Goal: Task Accomplishment & Management: Use online tool/utility

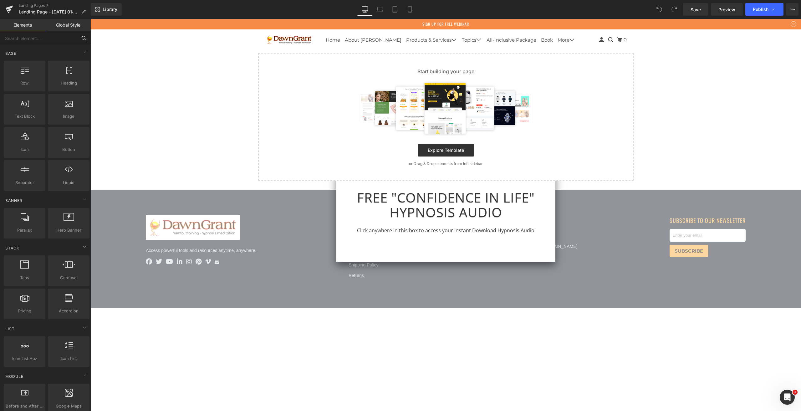
click at [29, 44] on input "text" at bounding box center [38, 38] width 77 height 14
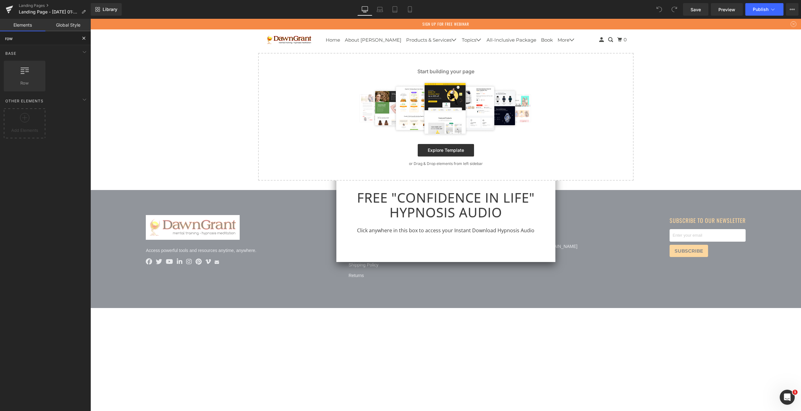
type input "row"
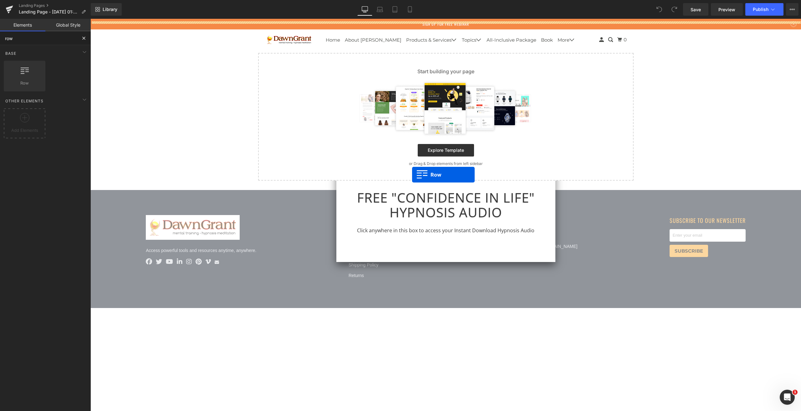
drag, startPoint x: 117, startPoint y: 100, endPoint x: 415, endPoint y: 183, distance: 308.8
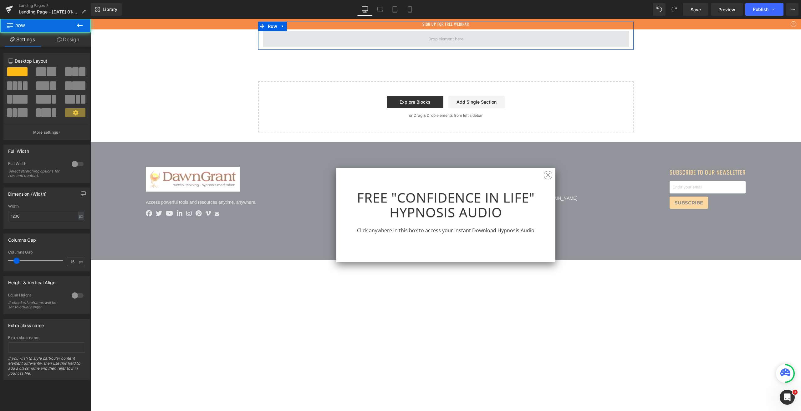
click at [354, 35] on span at bounding box center [446, 39] width 366 height 16
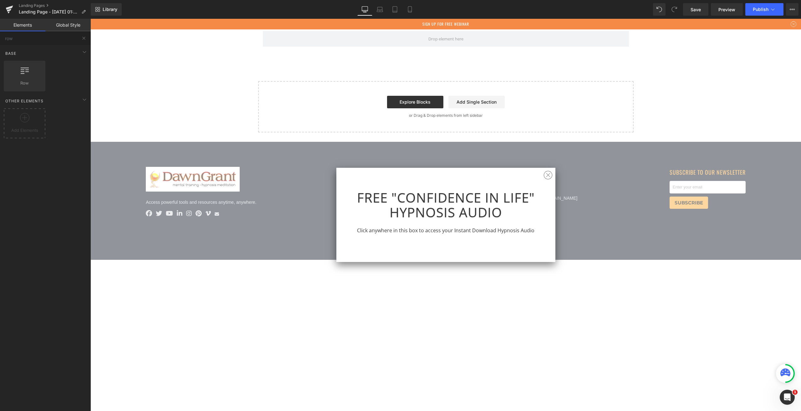
click at [464, 20] on div "Sign Up For Free Webinar" at bounding box center [445, 24] width 711 height 11
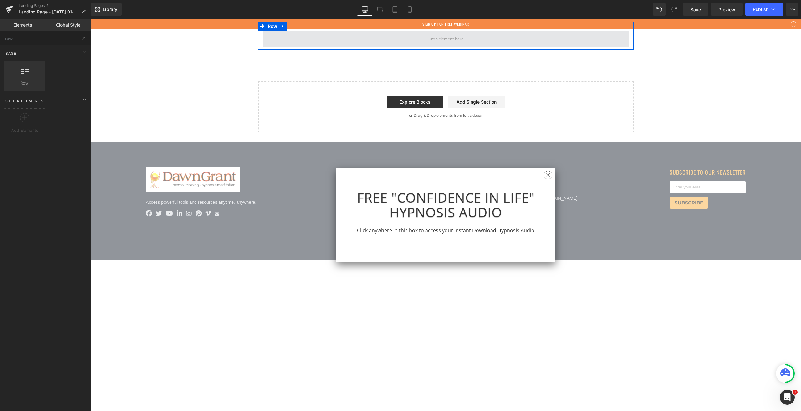
click at [436, 36] on span at bounding box center [445, 39] width 39 height 12
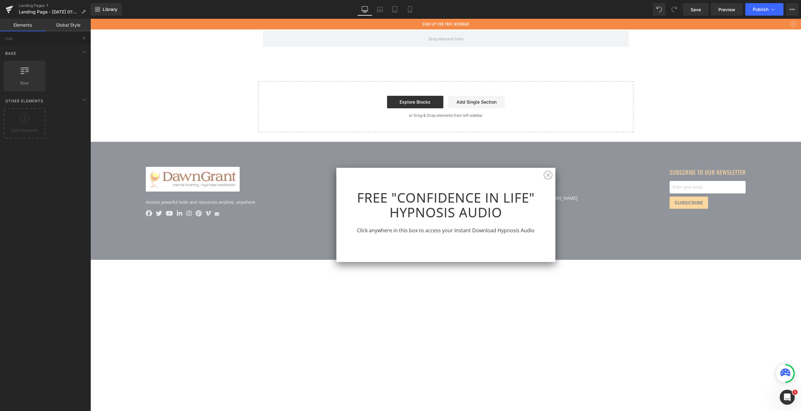
click at [60, 27] on link "Global Style" at bounding box center [67, 25] width 45 height 13
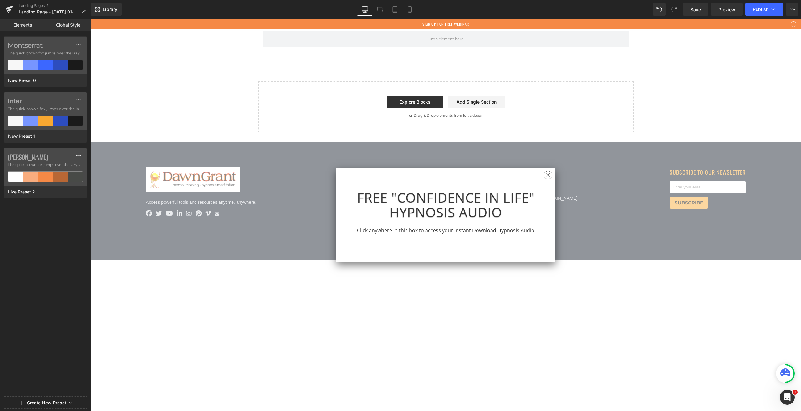
click at [26, 23] on link "Elements" at bounding box center [22, 25] width 45 height 13
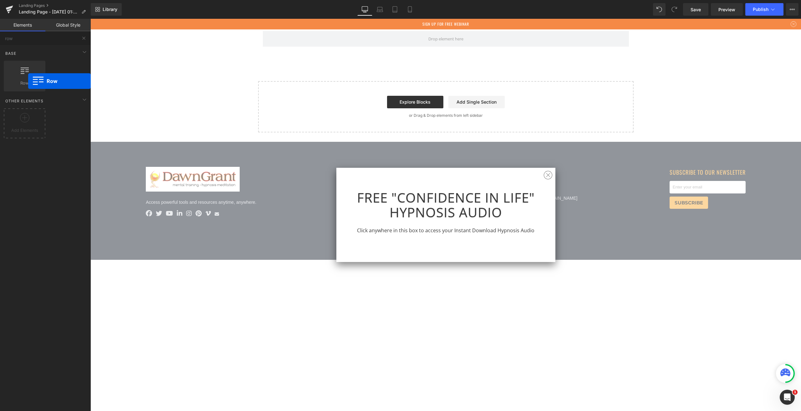
drag, startPoint x: 28, startPoint y: 81, endPoint x: 60, endPoint y: 67, distance: 34.8
click at [28, 81] on span "Row" at bounding box center [25, 83] width 38 height 7
click at [322, 43] on span at bounding box center [446, 39] width 366 height 16
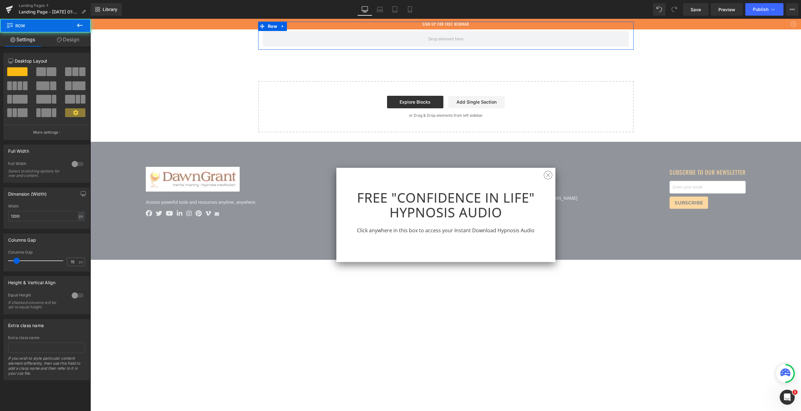
click at [71, 44] on link "Design" at bounding box center [67, 40] width 45 height 14
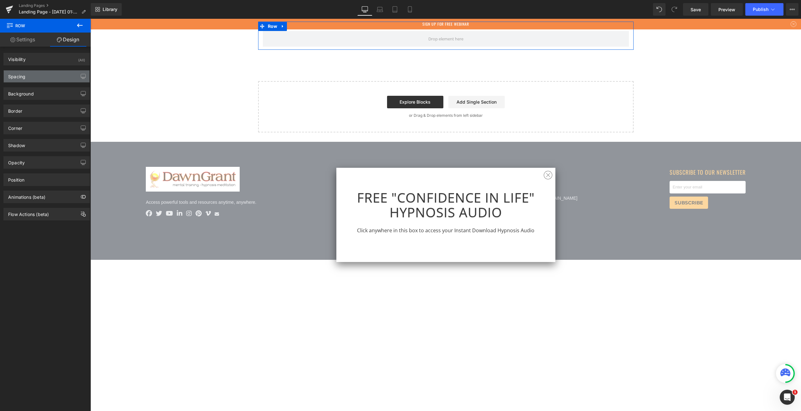
click at [39, 74] on div "Spacing" at bounding box center [47, 76] width 86 height 12
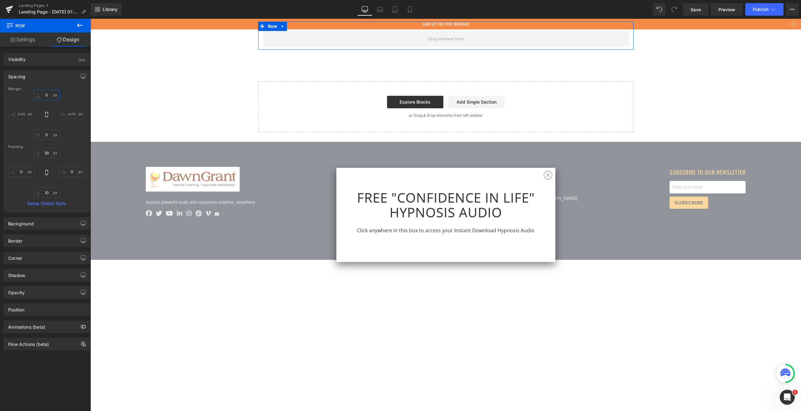
click at [46, 96] on input "0" at bounding box center [46, 95] width 26 height 10
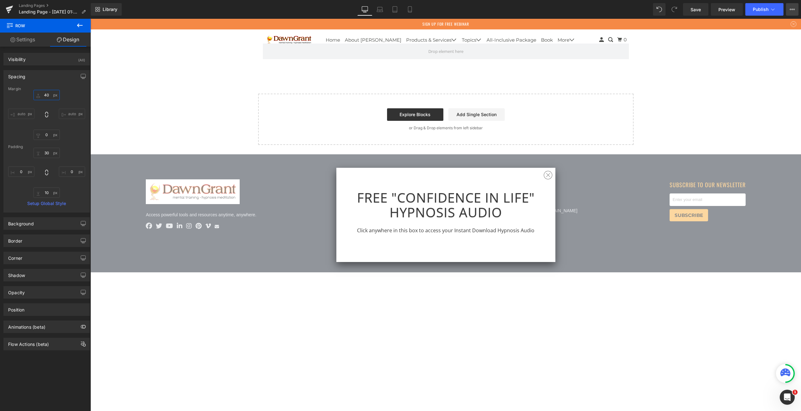
type input "40"
click at [791, 12] on button "View Live Page View with current Template Save Template to Library Schedule Pub…" at bounding box center [792, 9] width 13 height 13
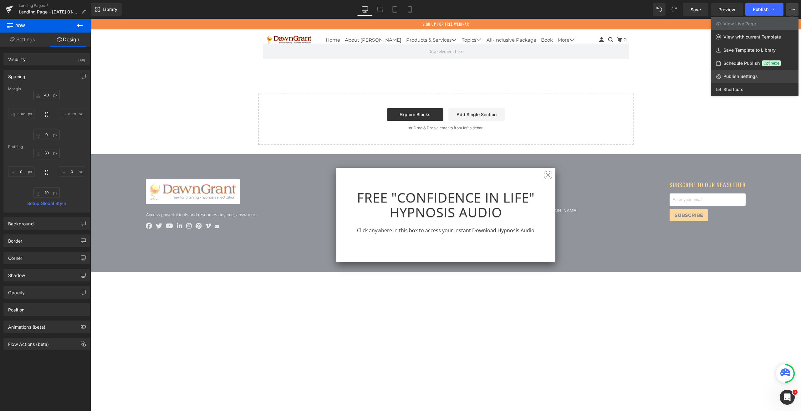
click at [747, 79] on span "Publish Settings" at bounding box center [741, 77] width 34 height 6
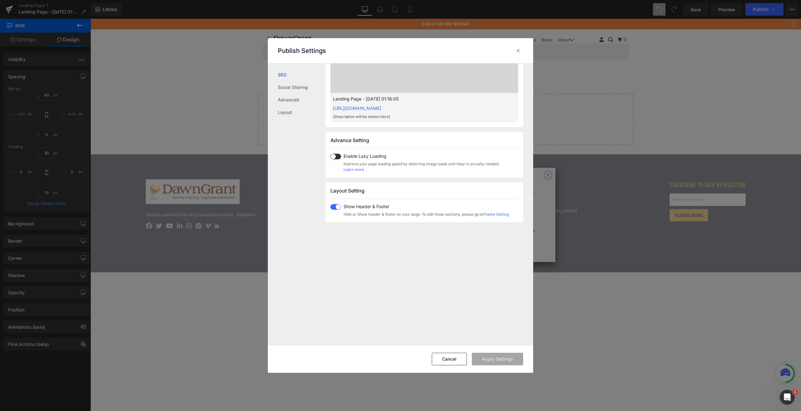
scroll to position [313, 0]
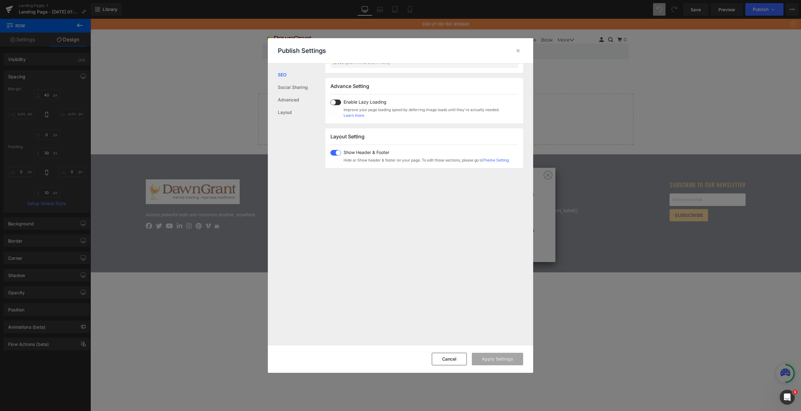
drag, startPoint x: 341, startPoint y: 153, endPoint x: 343, endPoint y: 157, distance: 5.2
click at [341, 153] on span at bounding box center [336, 153] width 11 height 6
click at [495, 361] on button "Apply Settings" at bounding box center [497, 359] width 51 height 13
click at [518, 52] on icon at bounding box center [518, 51] width 6 height 6
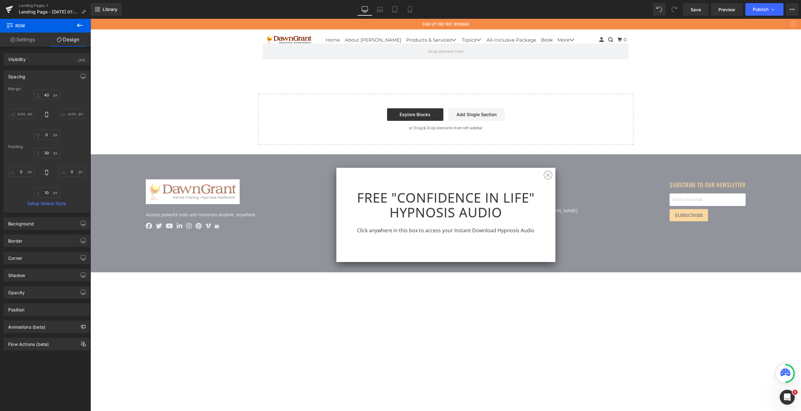
click at [77, 26] on icon at bounding box center [80, 26] width 8 height 8
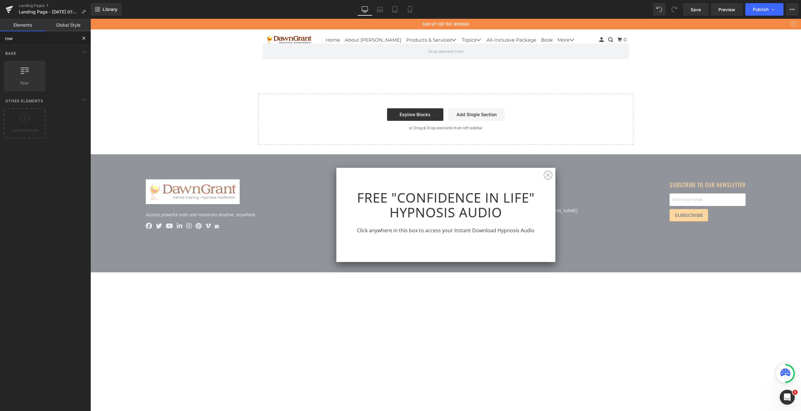
click at [48, 38] on input "row" at bounding box center [38, 38] width 77 height 14
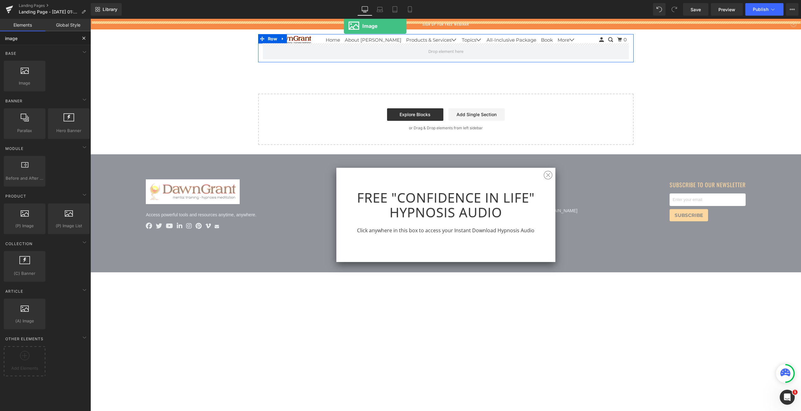
drag, startPoint x: 104, startPoint y: 107, endPoint x: 344, endPoint y: 26, distance: 253.0
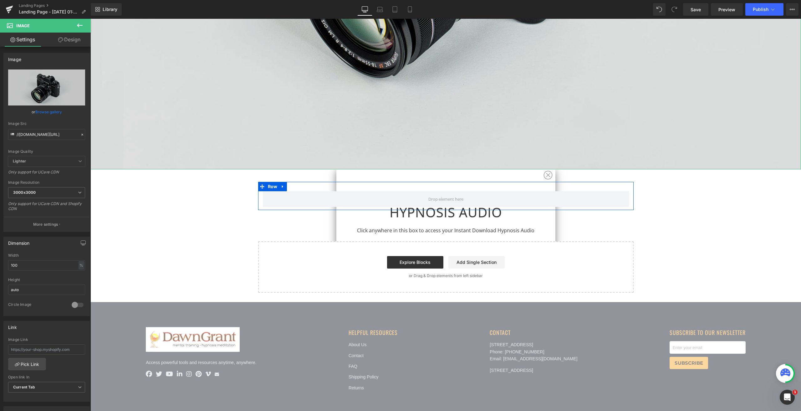
scroll to position [329, 0]
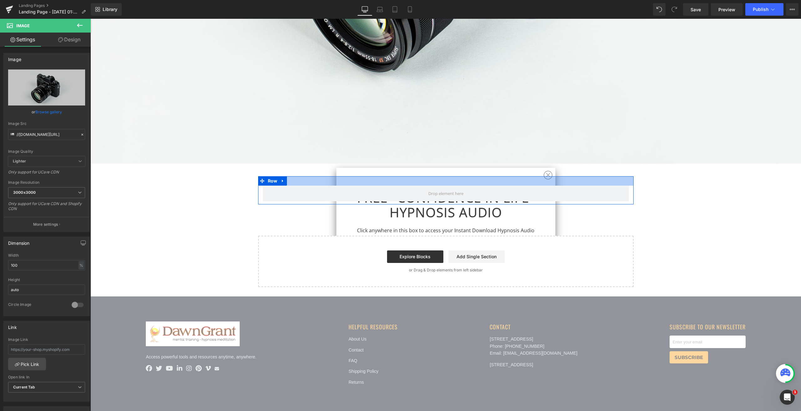
click at [546, 176] on div at bounding box center [446, 180] width 376 height 9
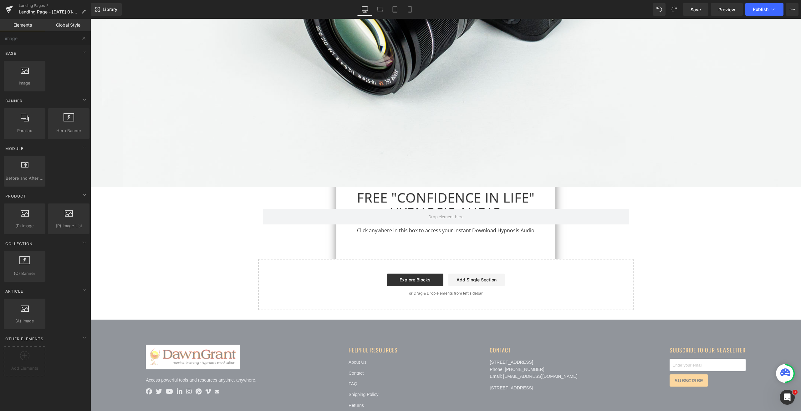
scroll to position [297, 0]
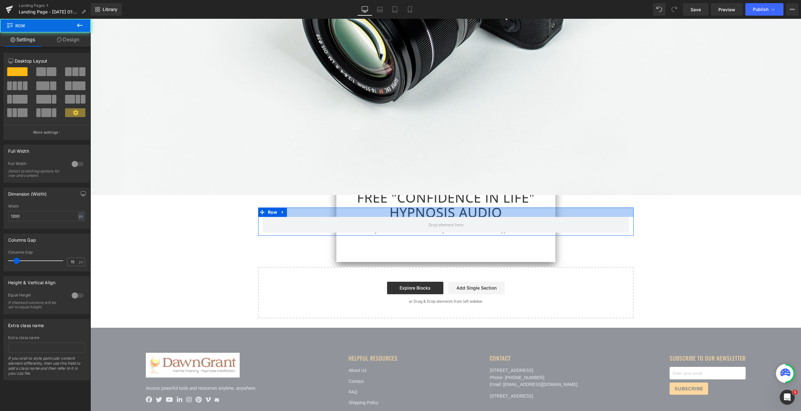
drag, startPoint x: 553, startPoint y: 206, endPoint x: 555, endPoint y: 201, distance: 5.6
click at [552, 208] on div at bounding box center [446, 212] width 376 height 9
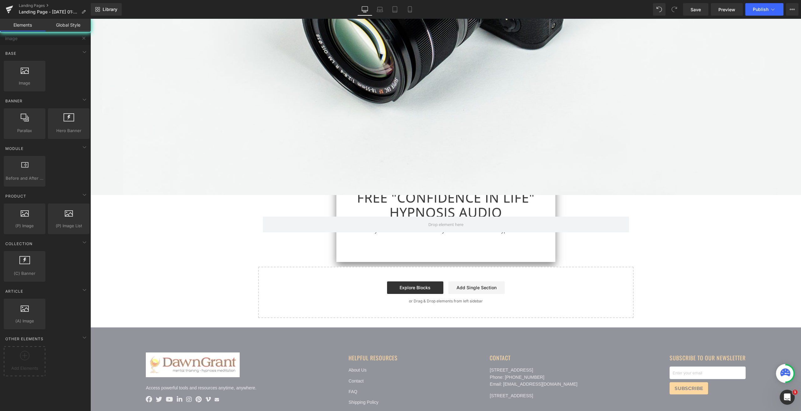
click at [554, 200] on div "Image Row Select your layout" at bounding box center [445, 21] width 711 height 594
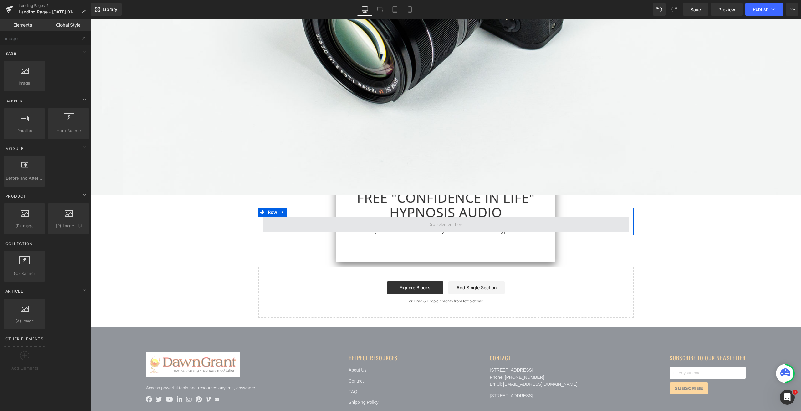
click at [552, 221] on span at bounding box center [446, 225] width 366 height 16
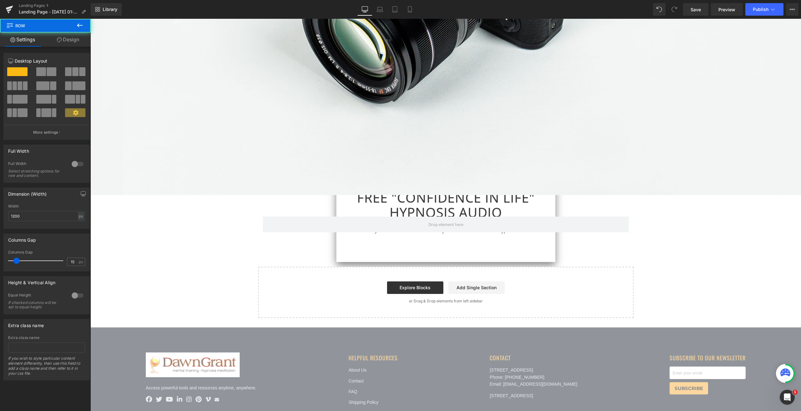
click at [78, 25] on icon at bounding box center [80, 25] width 6 height 4
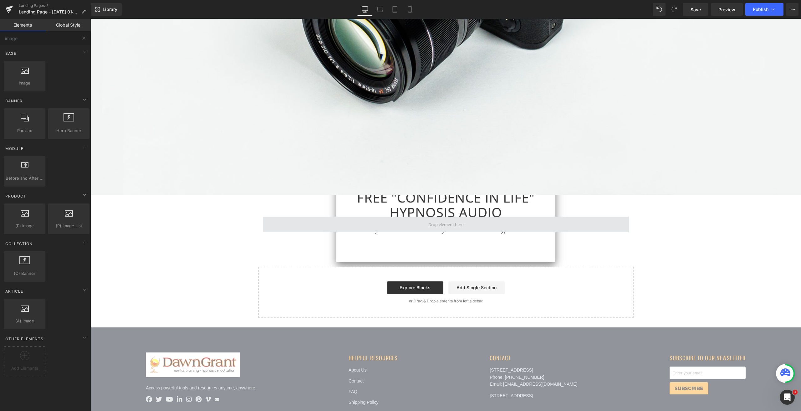
click at [355, 227] on span at bounding box center [446, 225] width 366 height 16
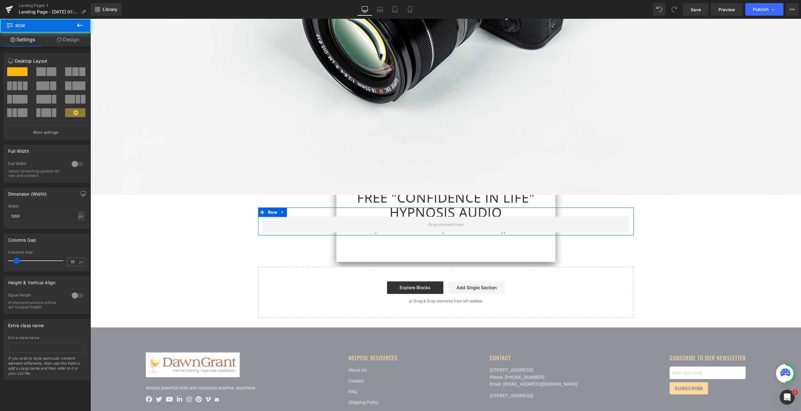
click at [41, 73] on span at bounding box center [41, 71] width 10 height 9
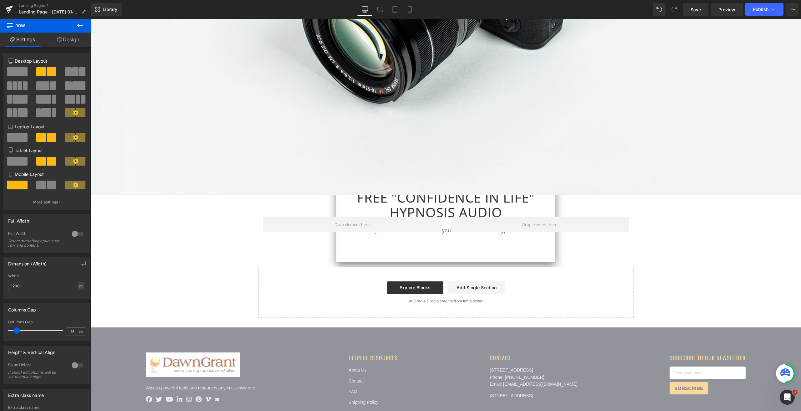
click at [85, 28] on button at bounding box center [80, 26] width 22 height 14
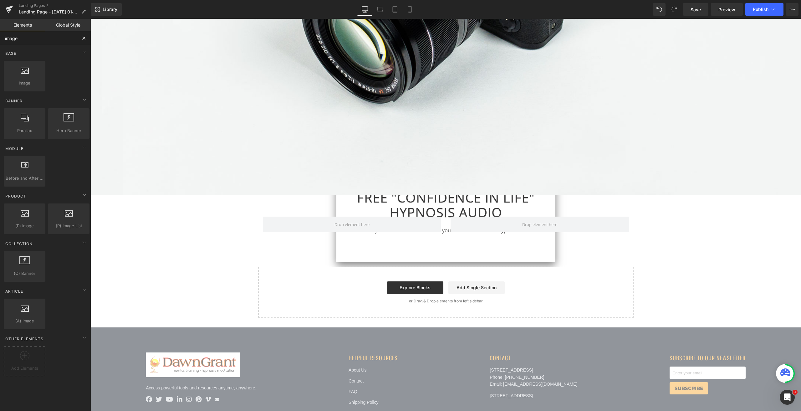
click at [54, 40] on input "image" at bounding box center [38, 38] width 77 height 14
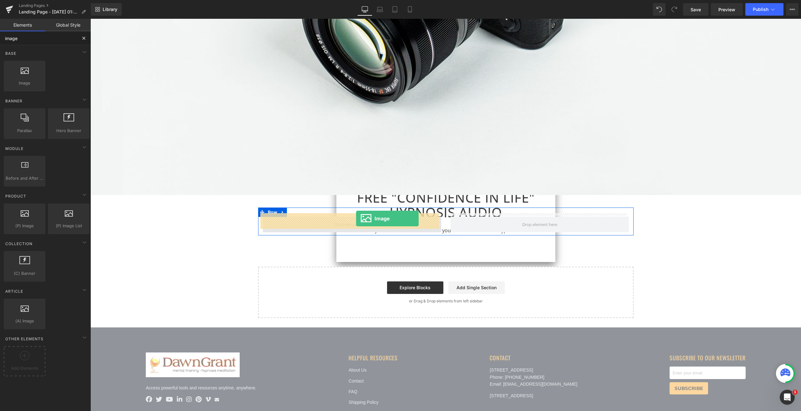
drag, startPoint x: 116, startPoint y: 101, endPoint x: 356, endPoint y: 218, distance: 267.4
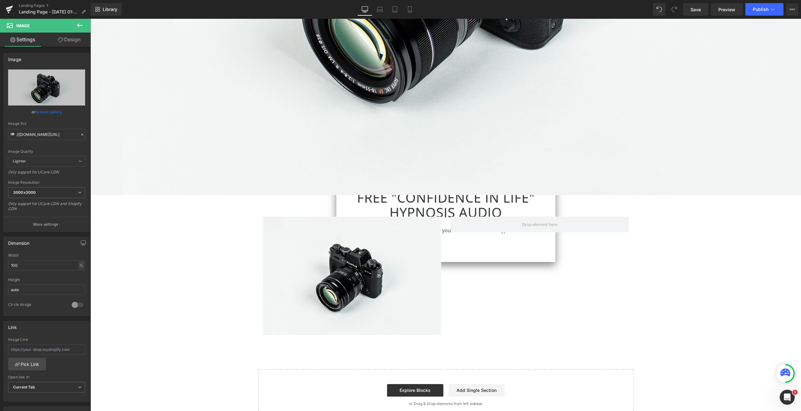
click at [89, 26] on button at bounding box center [80, 26] width 22 height 14
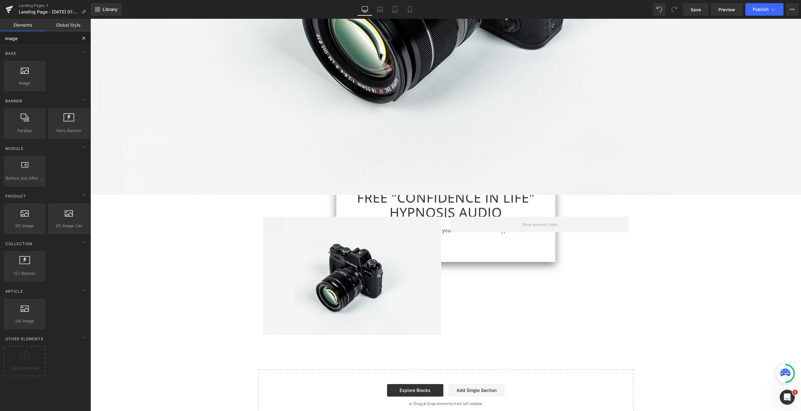
click at [44, 35] on input "image" at bounding box center [38, 38] width 77 height 14
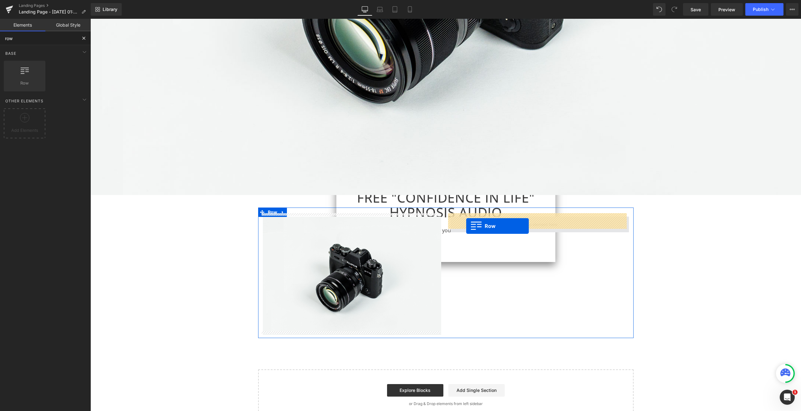
drag, startPoint x: 121, startPoint y: 94, endPoint x: 466, endPoint y: 226, distance: 370.3
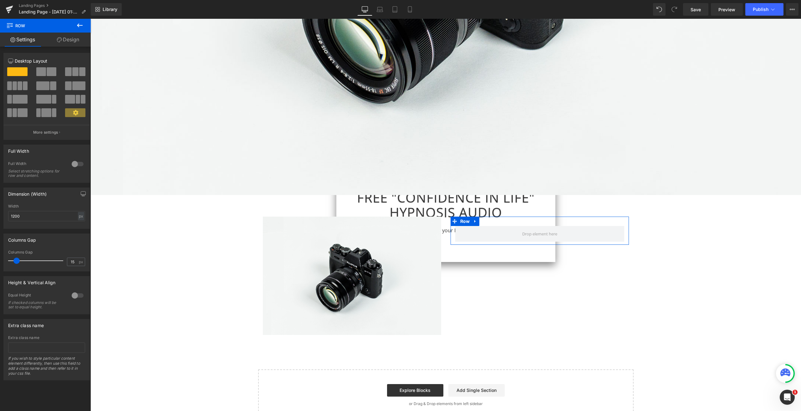
click at [16, 87] on span at bounding box center [15, 85] width 5 height 9
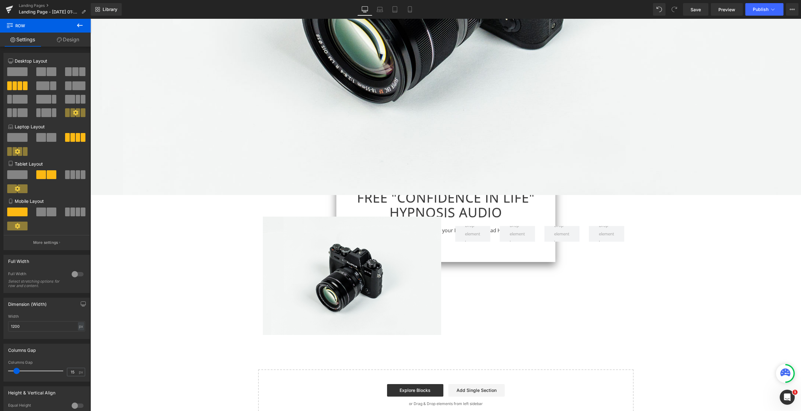
click at [80, 27] on icon at bounding box center [80, 26] width 8 height 8
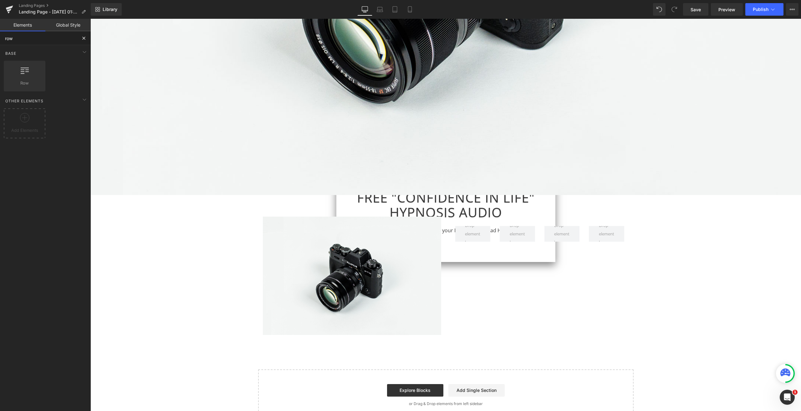
click at [59, 40] on input "row" at bounding box center [38, 38] width 77 height 14
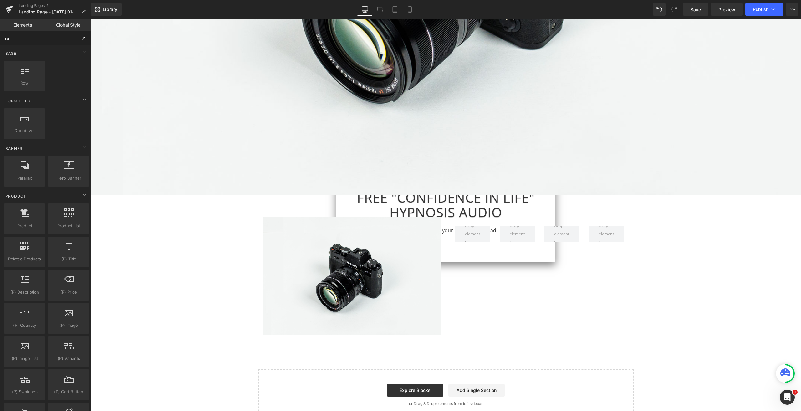
type input "row"
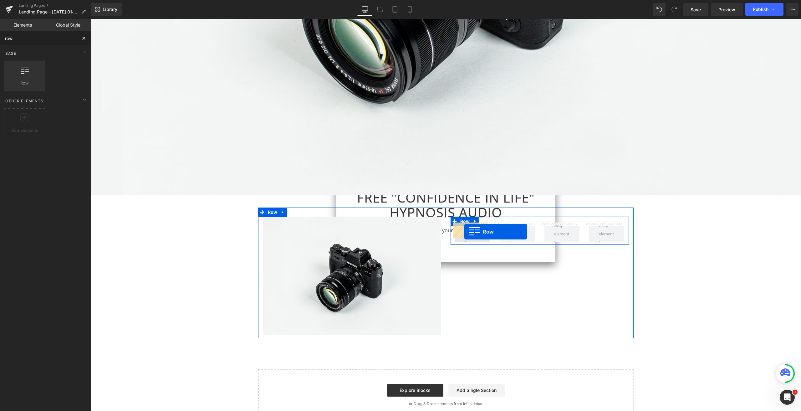
drag, startPoint x: 116, startPoint y: 90, endPoint x: 465, endPoint y: 232, distance: 376.5
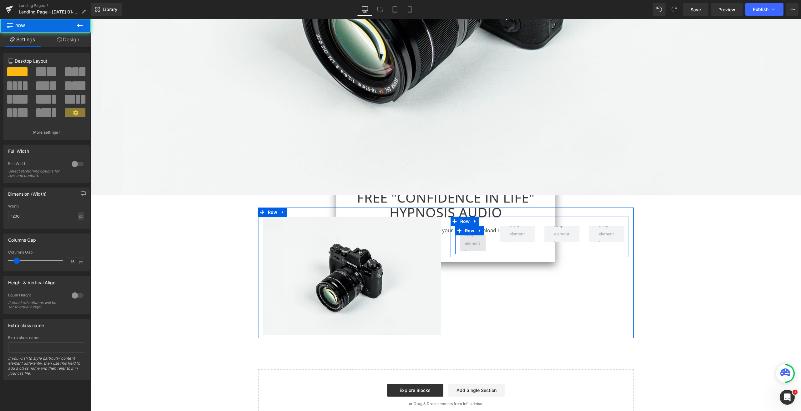
click at [473, 236] on span at bounding box center [473, 243] width 20 height 28
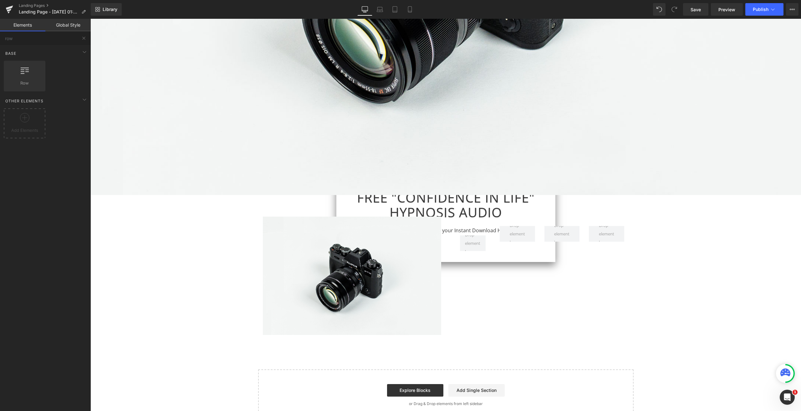
click at [69, 19] on link "Global Style" at bounding box center [67, 25] width 45 height 13
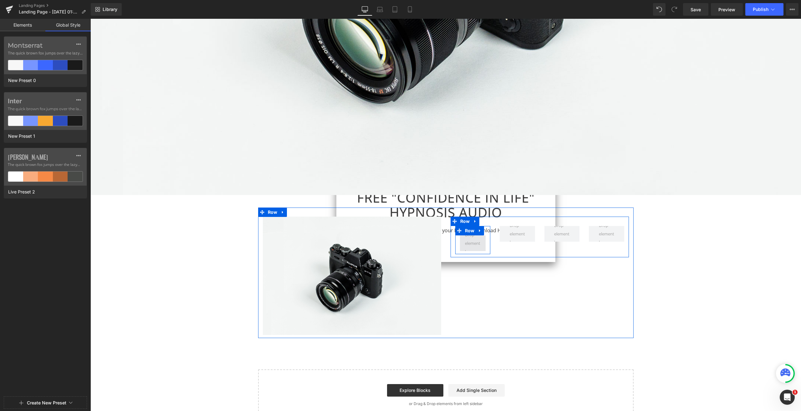
click at [471, 242] on span at bounding box center [473, 243] width 20 height 28
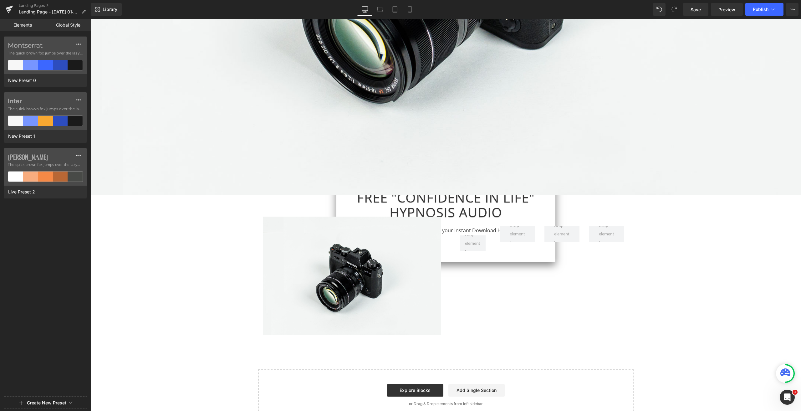
click at [27, 22] on link "Elements" at bounding box center [22, 25] width 45 height 13
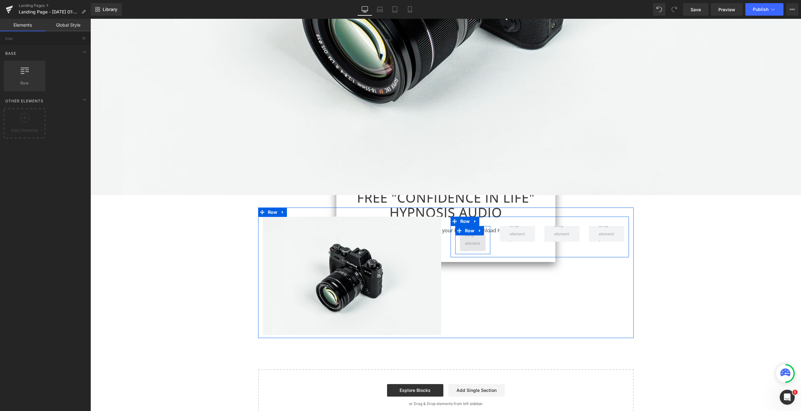
click at [469, 242] on span at bounding box center [473, 243] width 20 height 28
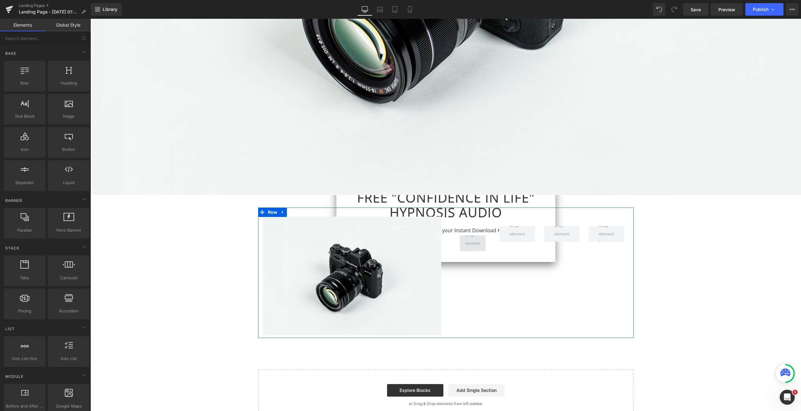
click at [463, 242] on span at bounding box center [473, 243] width 20 height 28
click at [465, 227] on span "Row" at bounding box center [470, 230] width 13 height 9
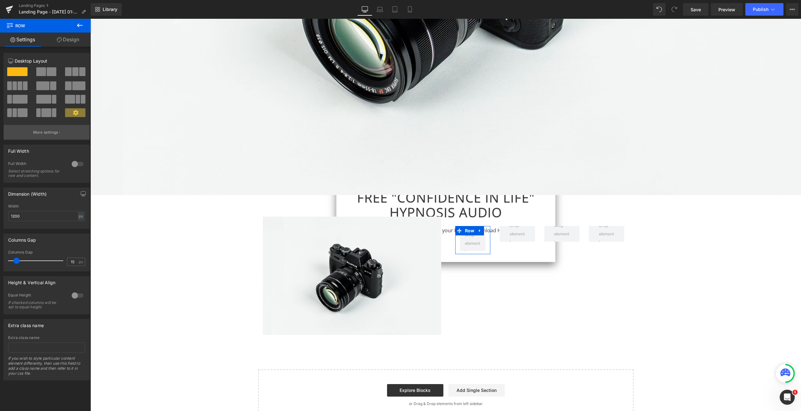
click at [38, 131] on p "More settings" at bounding box center [45, 133] width 25 height 6
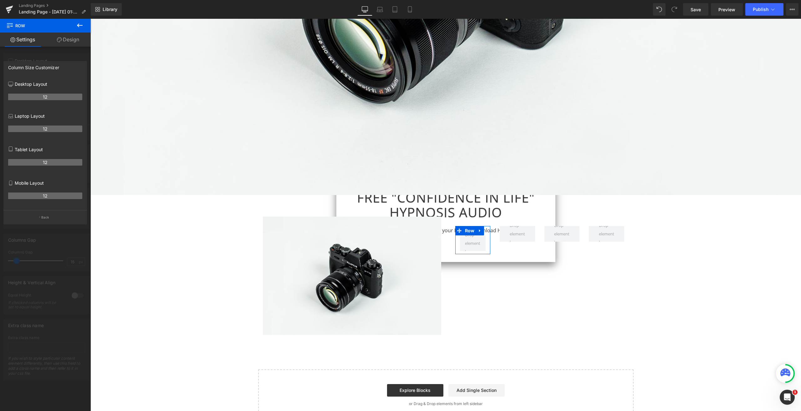
click at [52, 50] on div at bounding box center [45, 216] width 91 height 395
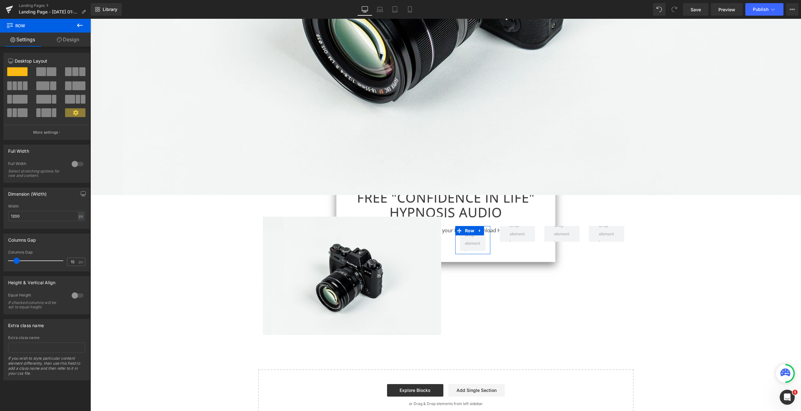
click at [48, 69] on span at bounding box center [52, 71] width 10 height 9
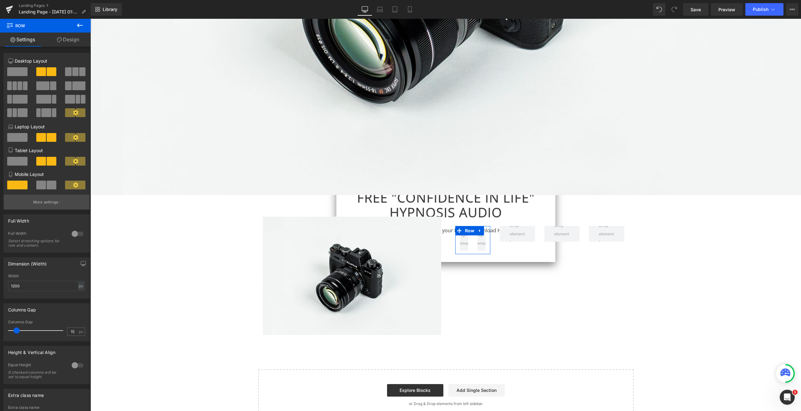
click at [60, 202] on button "More settings" at bounding box center [47, 202] width 86 height 15
click at [471, 238] on body "Home About [PERSON_NAME] Products & Services Open submenu Topics Open submenu A…" at bounding box center [445, 134] width 711 height 827
click at [15, 73] on span at bounding box center [17, 71] width 20 height 9
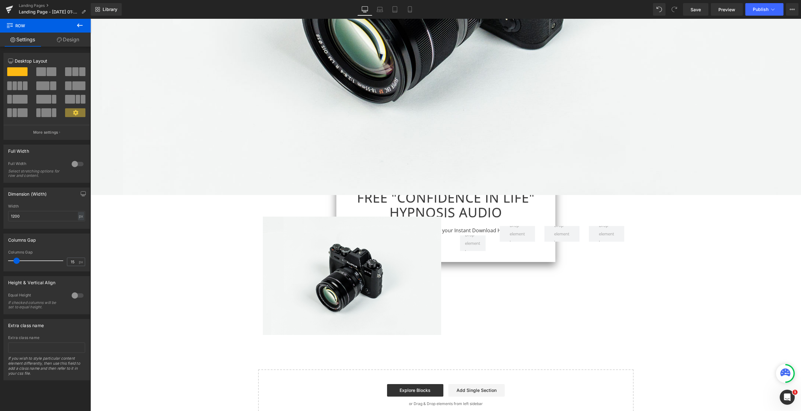
click at [83, 30] on button at bounding box center [80, 26] width 22 height 14
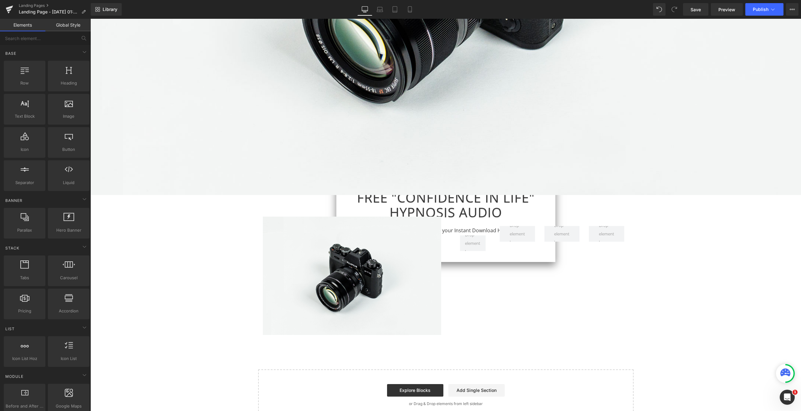
click at [55, 192] on div "Base Row rows, columns, layouts, div Heading headings, titles, h1,h2,h3,h4,h5,h…" at bounding box center [47, 216] width 88 height 48
click at [54, 42] on input "text" at bounding box center [38, 38] width 77 height 14
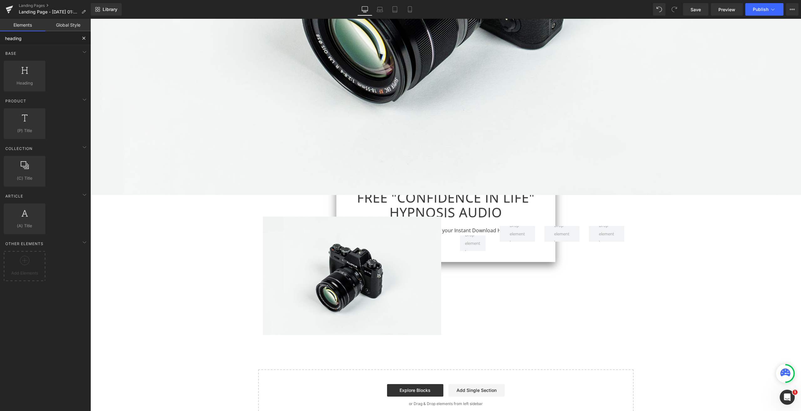
type input "heading"
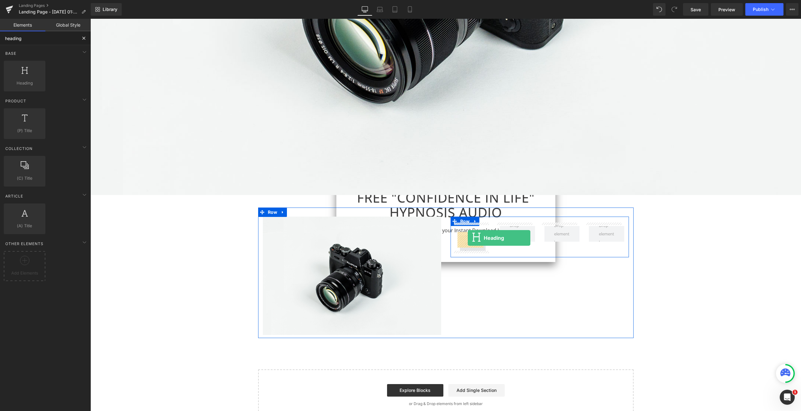
drag, startPoint x: 137, startPoint y: 112, endPoint x: 468, endPoint y: 238, distance: 354.2
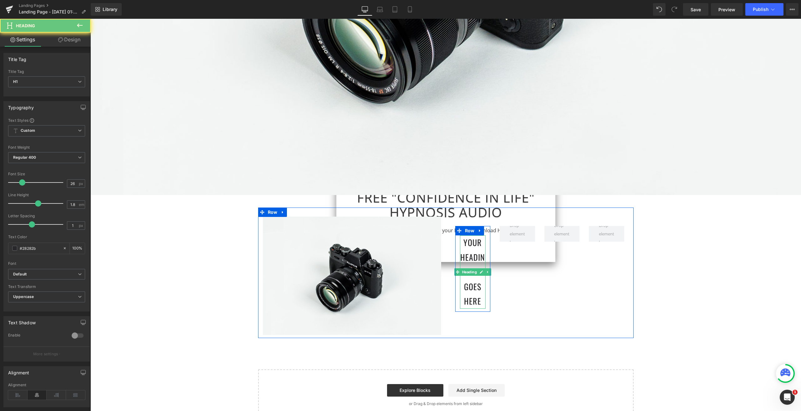
click at [474, 250] on h1 "Your heading text goes here" at bounding box center [473, 271] width 26 height 73
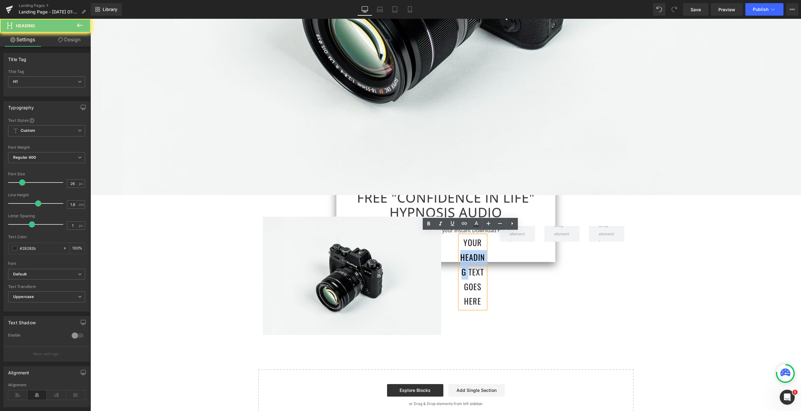
click at [474, 250] on h1 "Your heading text goes here" at bounding box center [473, 271] width 26 height 73
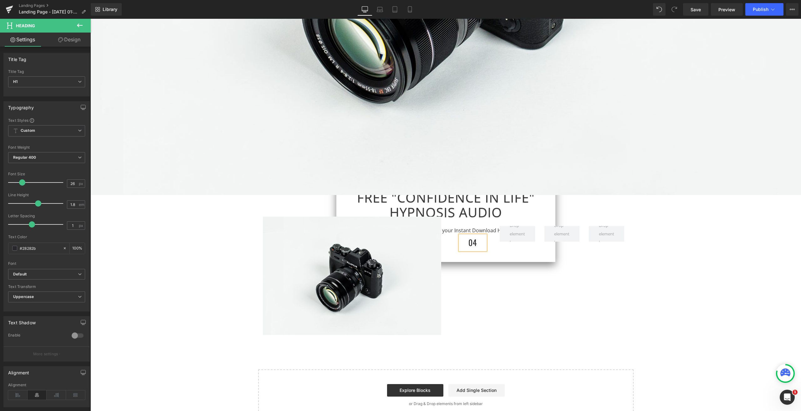
click at [489, 244] on div "04 Heading Row" at bounding box center [473, 239] width 45 height 27
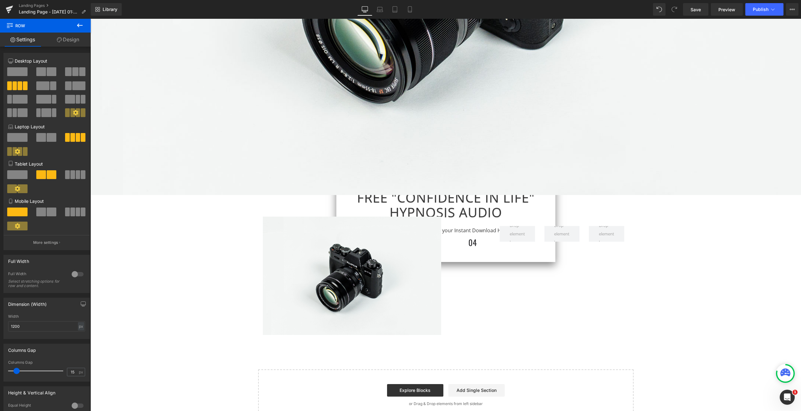
click at [80, 27] on icon at bounding box center [80, 26] width 8 height 8
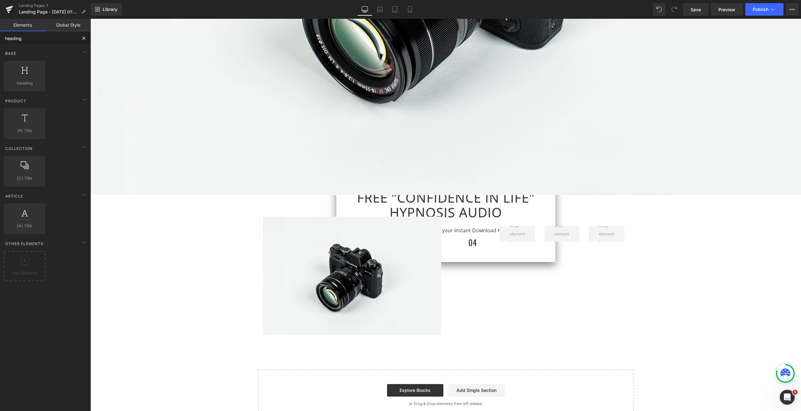
click at [58, 43] on input "heading" at bounding box center [38, 38] width 77 height 14
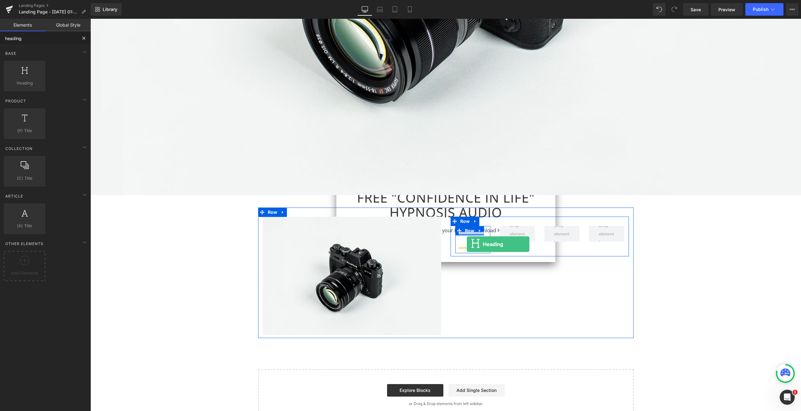
drag, startPoint x: 146, startPoint y: 105, endPoint x: 467, endPoint y: 244, distance: 349.7
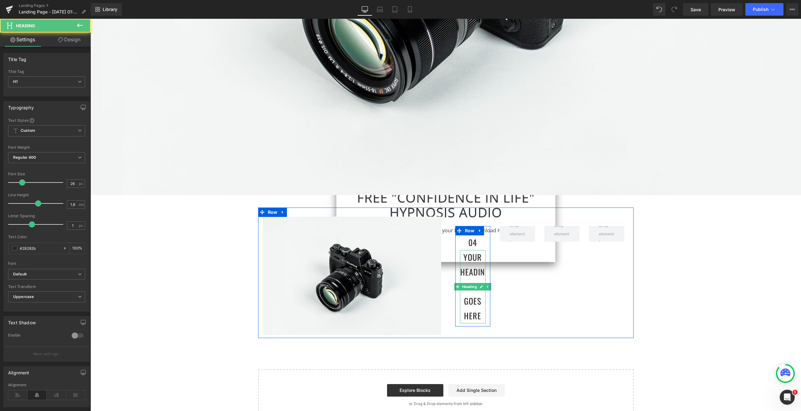
click at [468, 288] on h1 "Your heading text goes here" at bounding box center [473, 286] width 26 height 73
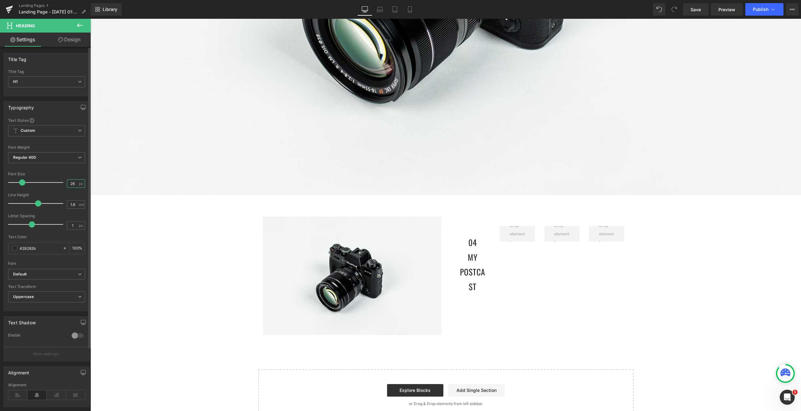
click at [68, 181] on input "26" at bounding box center [72, 184] width 11 height 8
type input "16"
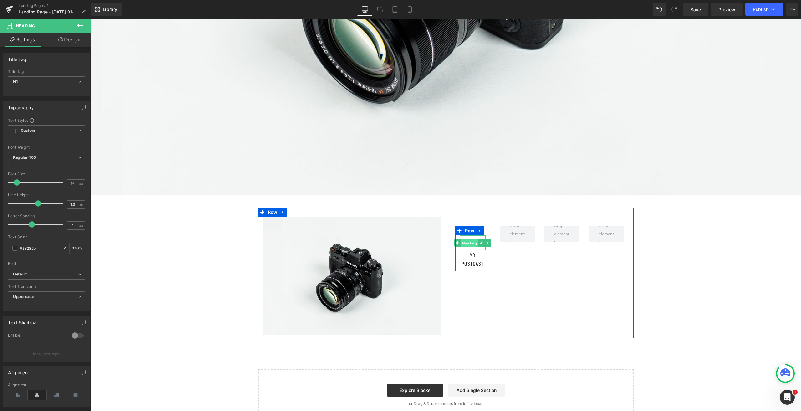
click at [469, 241] on span "Heading" at bounding box center [469, 243] width 17 height 8
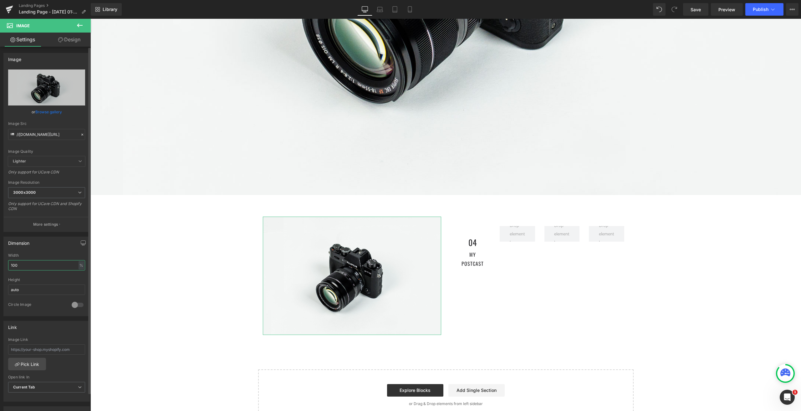
click at [34, 265] on input "100" at bounding box center [46, 265] width 77 height 10
type input "1"
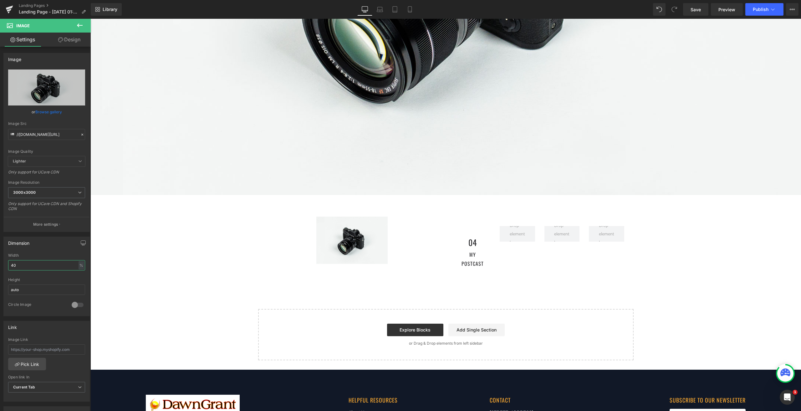
type input "40"
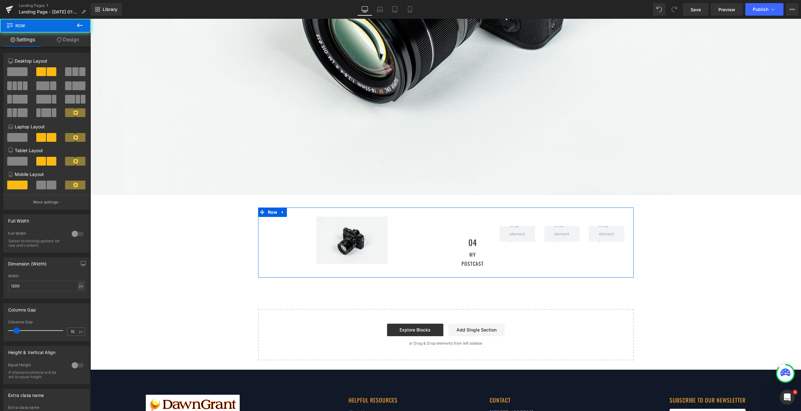
click at [446, 232] on div "04 Heading My Postcast [GEOGRAPHIC_DATA]" at bounding box center [540, 246] width 188 height 58
click at [52, 285] on input "1200" at bounding box center [46, 286] width 77 height 10
click at [51, 275] on div "Width" at bounding box center [46, 276] width 77 height 4
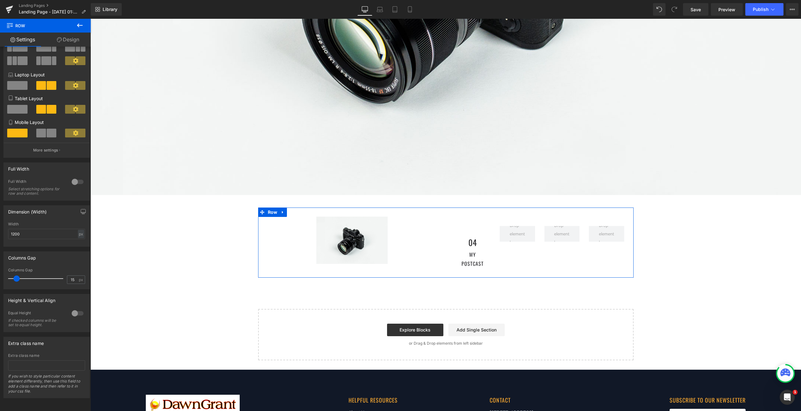
scroll to position [56, 0]
click at [73, 309] on div at bounding box center [77, 313] width 15 height 10
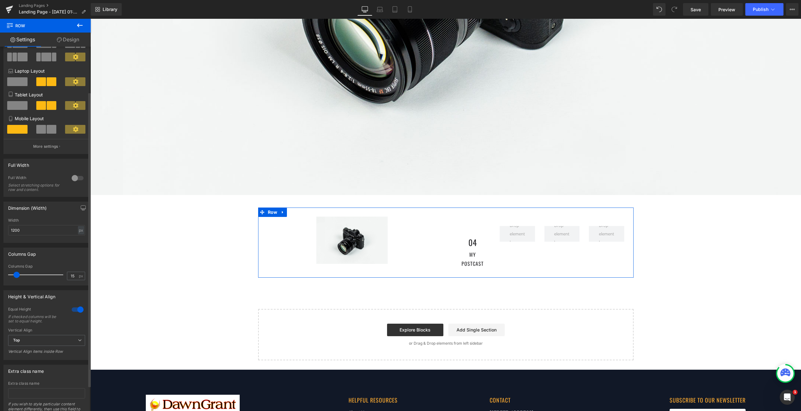
click at [73, 309] on div at bounding box center [77, 310] width 15 height 10
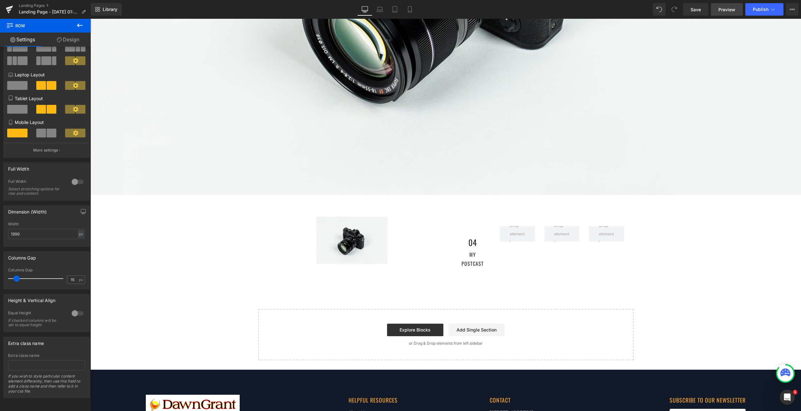
click at [734, 13] on link "Preview" at bounding box center [727, 9] width 32 height 13
click at [698, 11] on span "Save" at bounding box center [696, 9] width 10 height 7
click at [726, 11] on span "Preview" at bounding box center [727, 9] width 17 height 7
click at [793, 8] on icon at bounding box center [792, 9] width 5 height 5
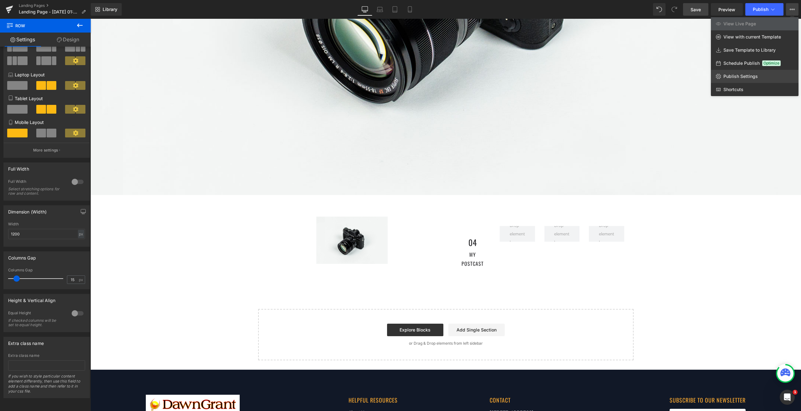
click at [761, 74] on link "Publish Settings" at bounding box center [755, 76] width 88 height 13
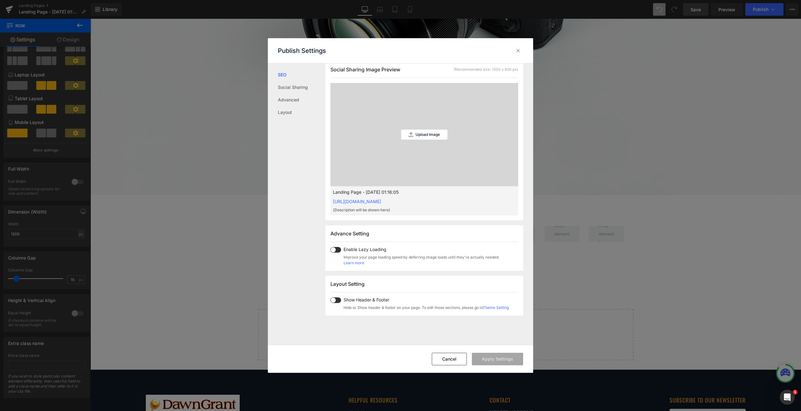
scroll to position [188, 0]
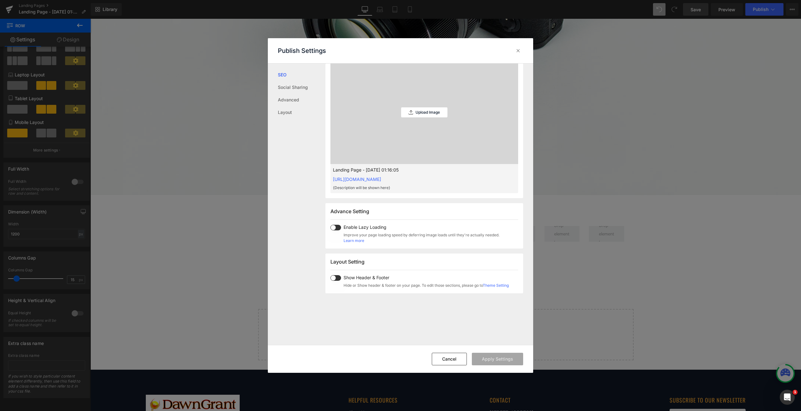
click at [334, 276] on span at bounding box center [336, 278] width 11 height 6
click at [506, 365] on div "Cancel Apply Settings" at bounding box center [400, 359] width 265 height 28
click at [498, 353] on button "Apply Settings" at bounding box center [497, 359] width 51 height 13
click at [518, 52] on icon at bounding box center [518, 51] width 6 height 6
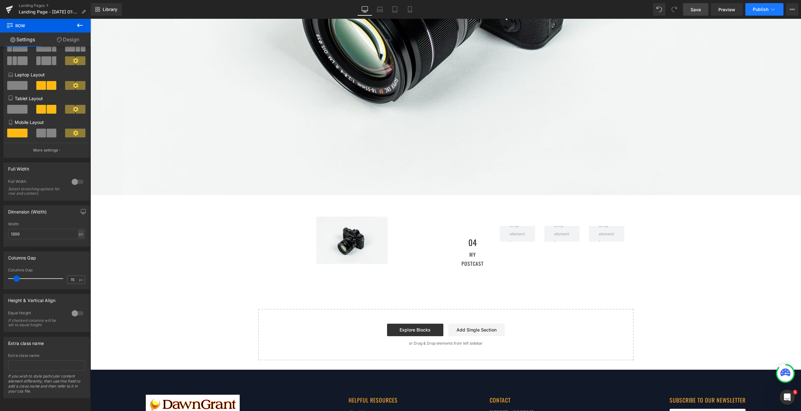
click at [763, 10] on span "Publish" at bounding box center [761, 9] width 16 height 5
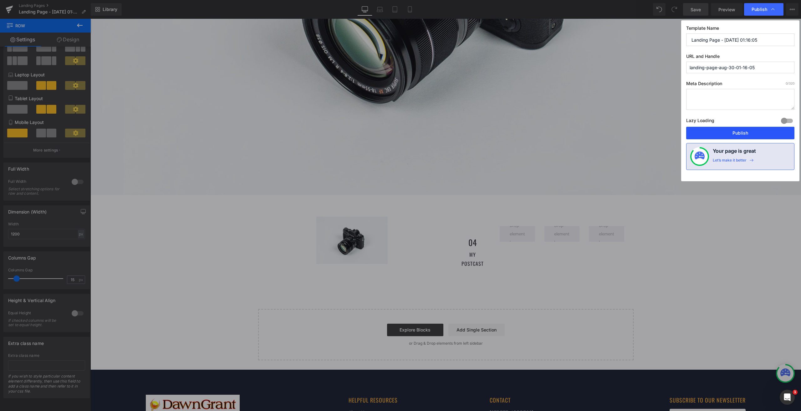
click at [727, 129] on button "Publish" at bounding box center [740, 133] width 108 height 13
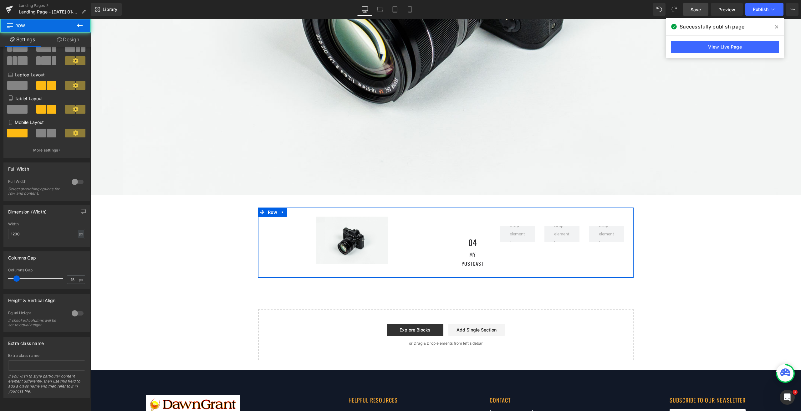
click at [446, 228] on div "04 Heading My Postcast [GEOGRAPHIC_DATA]" at bounding box center [540, 246] width 188 height 58
click at [283, 209] on link at bounding box center [283, 212] width 8 height 9
click at [298, 210] on icon at bounding box center [299, 212] width 4 height 4
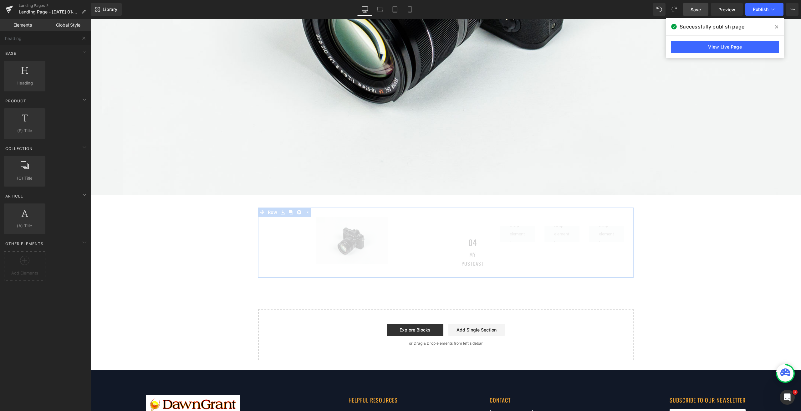
scroll to position [285, 0]
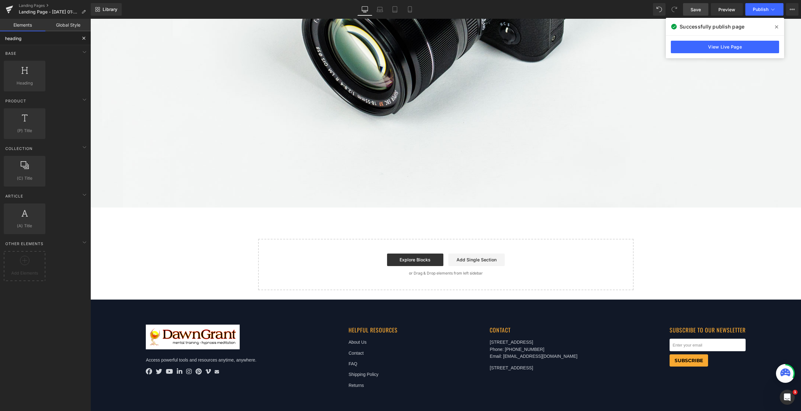
click at [50, 44] on input "heading" at bounding box center [38, 38] width 77 height 14
type input "custom code"
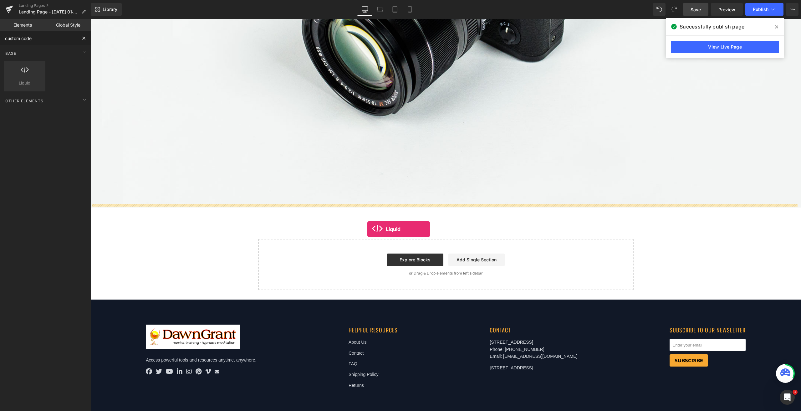
drag, startPoint x: 115, startPoint y: 92, endPoint x: 369, endPoint y: 229, distance: 288.3
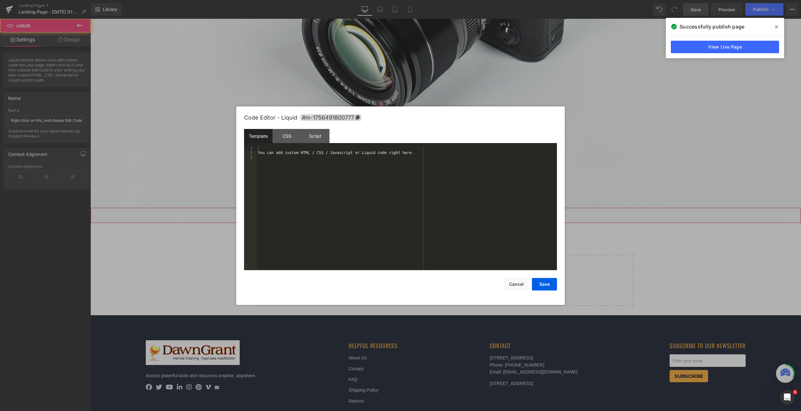
click at [449, 212] on div "Liquid" at bounding box center [445, 216] width 711 height 16
click at [386, 154] on div "You can add custom HTML / CSS / Javascript or Liquid code right here." at bounding box center [407, 212] width 301 height 133
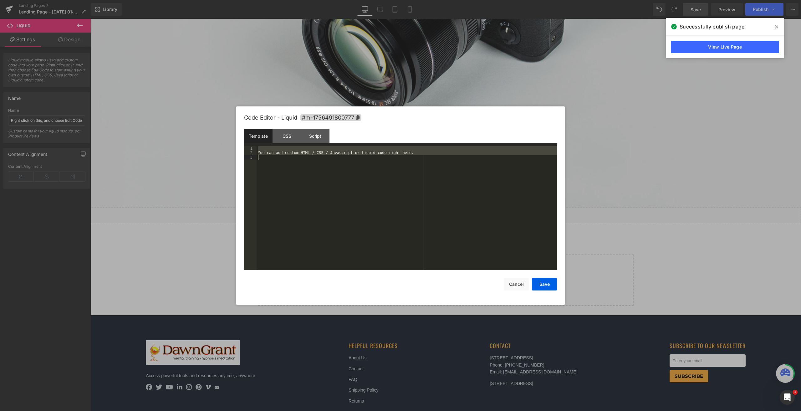
scroll to position [174, 0]
click at [287, 133] on div "CSS" at bounding box center [287, 136] width 28 height 14
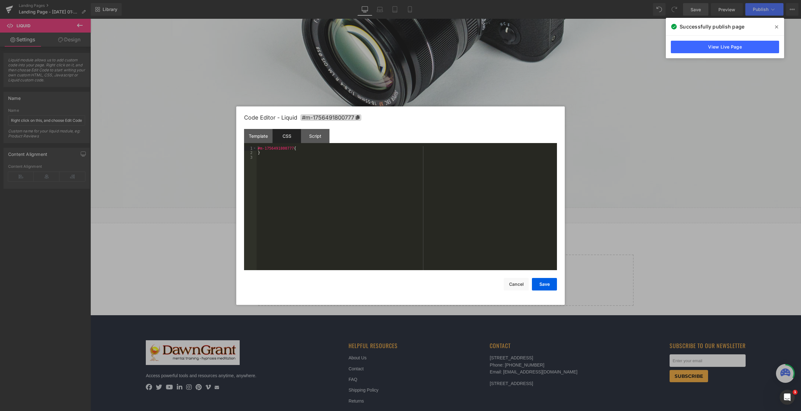
click at [324, 170] on div "#m-1756491800777 { }" at bounding box center [407, 212] width 301 height 133
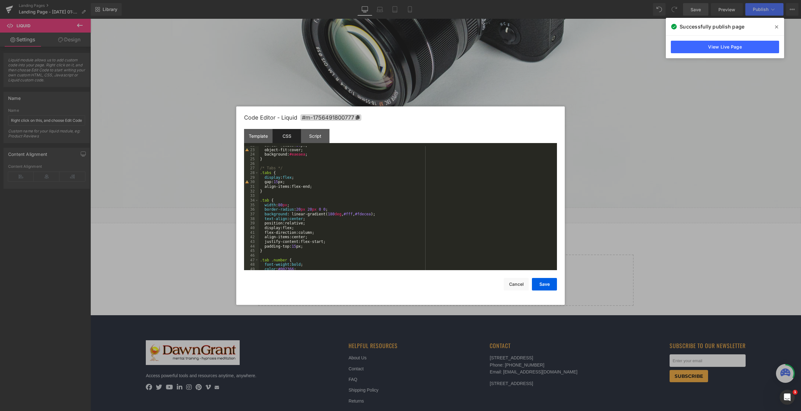
scroll to position [0, 0]
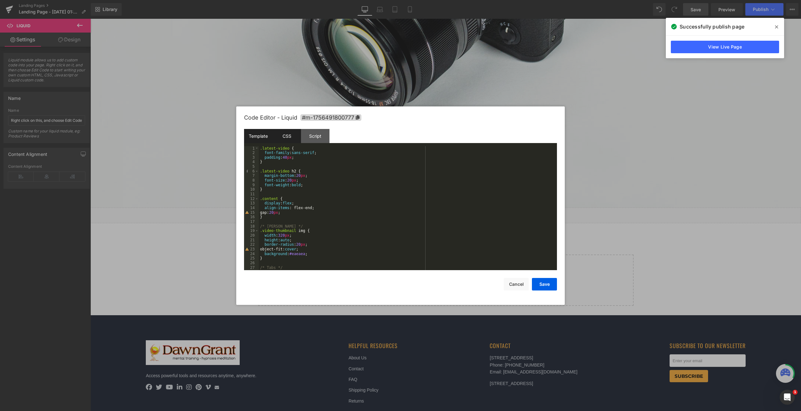
click at [254, 135] on div "Template" at bounding box center [258, 136] width 28 height 14
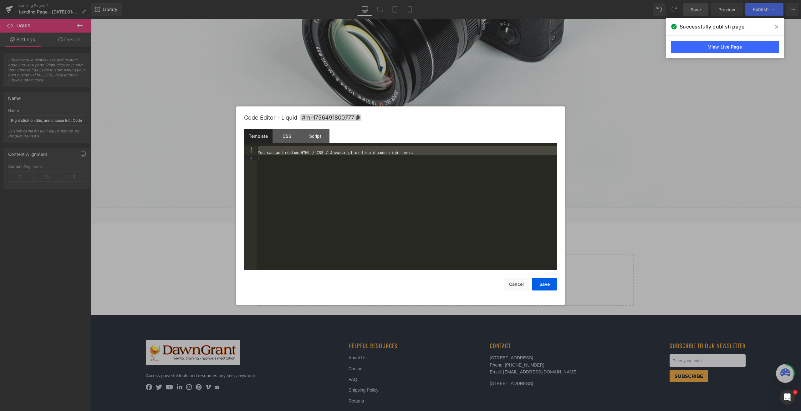
click at [337, 189] on div "You can add custom HTML / CSS / Javascript or Liquid code right here." at bounding box center [407, 208] width 301 height 124
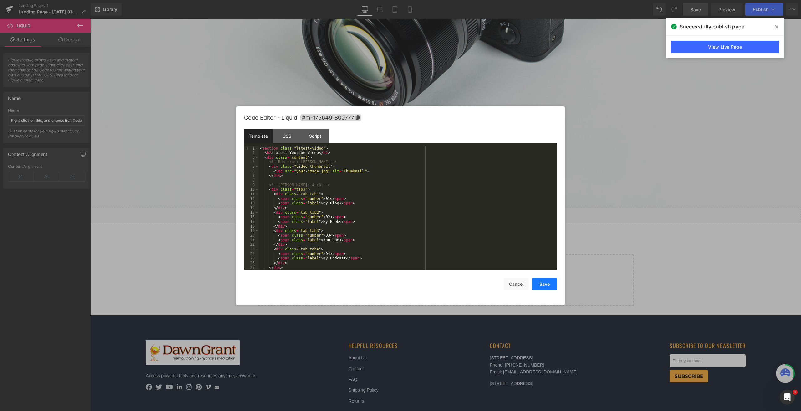
click at [539, 285] on button "Save" at bounding box center [544, 284] width 25 height 13
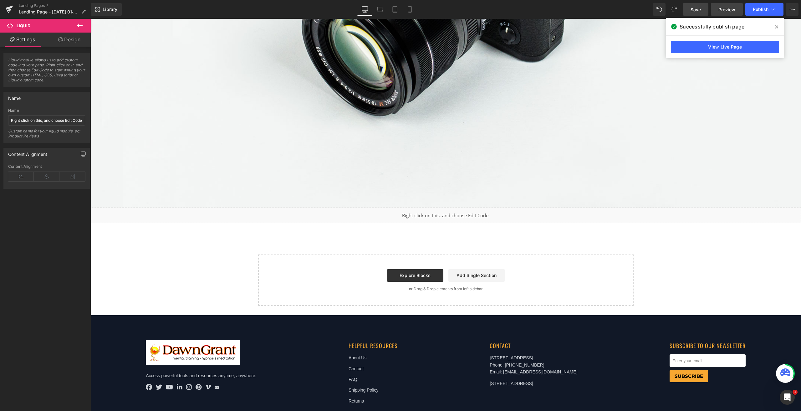
click at [722, 11] on span "Preview" at bounding box center [727, 9] width 17 height 7
click at [700, 10] on span "Save" at bounding box center [696, 9] width 10 height 7
click at [758, 13] on button "Publish" at bounding box center [765, 9] width 38 height 13
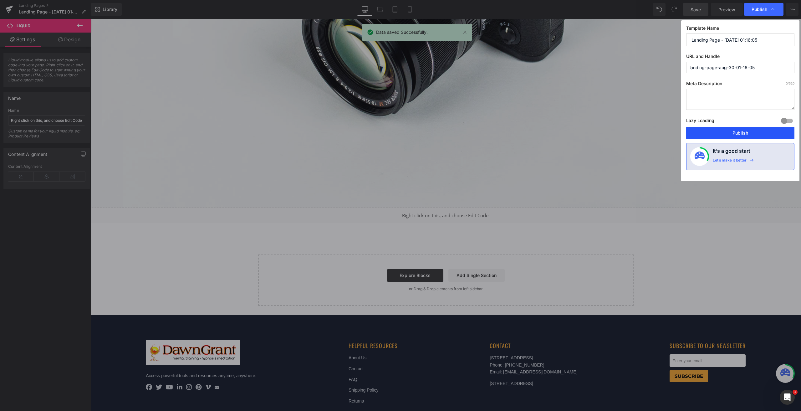
click at [726, 133] on button "Publish" at bounding box center [740, 133] width 108 height 13
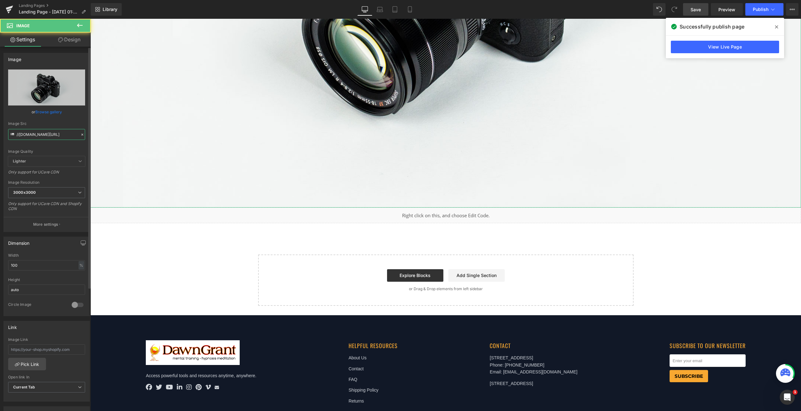
click at [56, 137] on input "//[DOMAIN_NAME][URL]" at bounding box center [46, 134] width 77 height 11
click at [396, 208] on div "Liquid" at bounding box center [445, 216] width 711 height 16
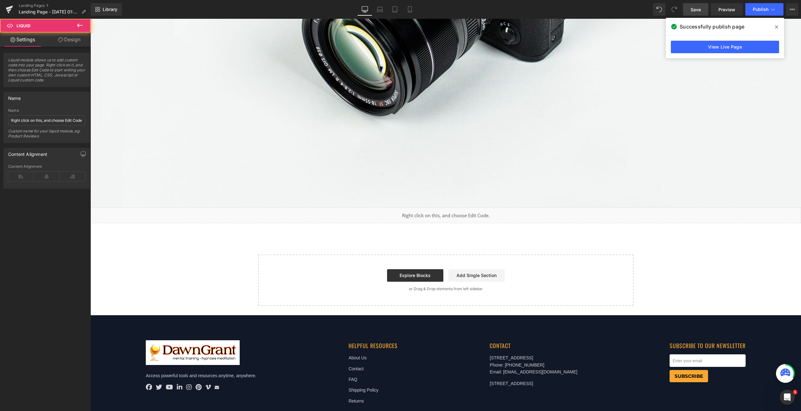
click at [449, 212] on div "Liquid" at bounding box center [445, 216] width 711 height 16
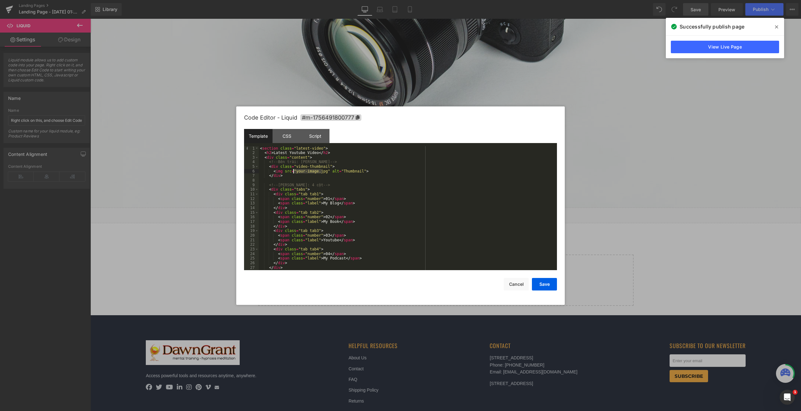
drag, startPoint x: 322, startPoint y: 170, endPoint x: 292, endPoint y: 169, distance: 30.1
click at [292, 169] on div "< section class = "latest-video" > < h2 > Latest Youtube Video </ h2 > < div cl…" at bounding box center [407, 212] width 296 height 133
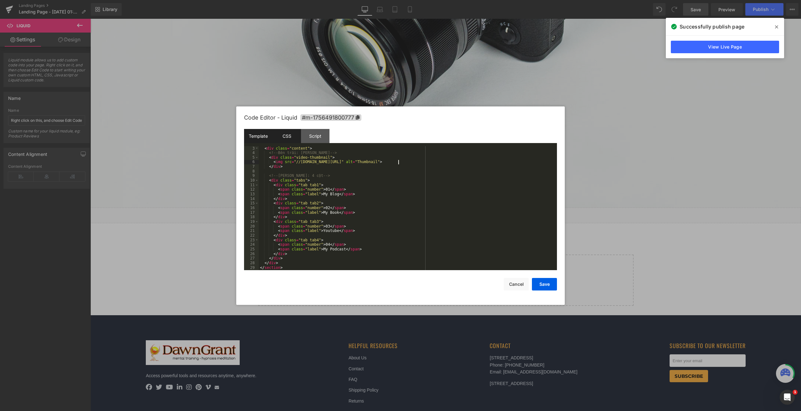
click at [281, 137] on div "CSS" at bounding box center [287, 136] width 28 height 14
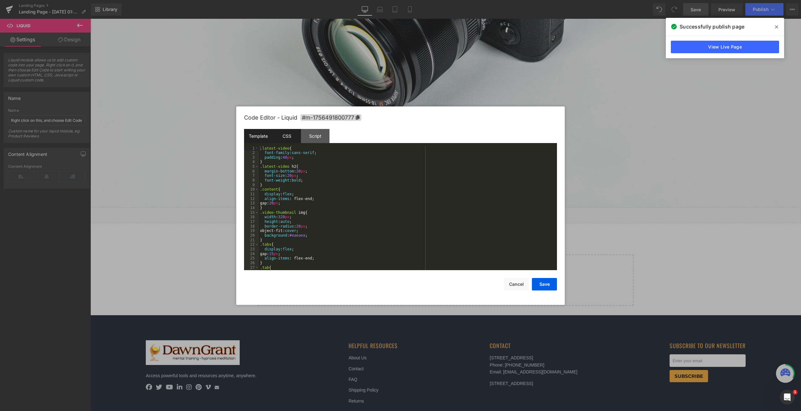
click at [264, 135] on div "Template" at bounding box center [258, 136] width 28 height 14
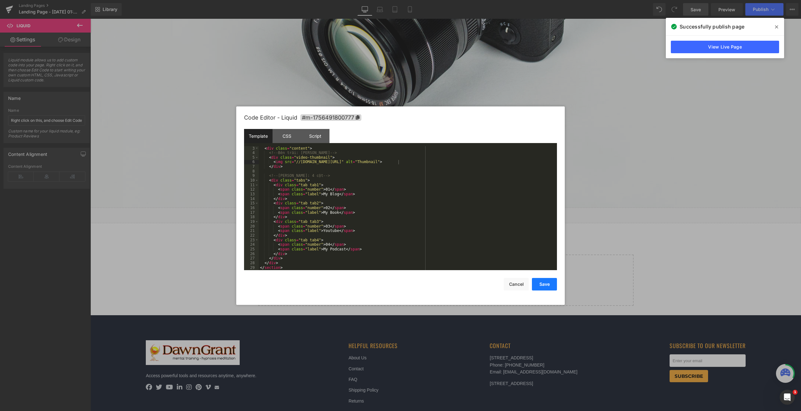
drag, startPoint x: 548, startPoint y: 282, endPoint x: 549, endPoint y: 279, distance: 3.5
click at [548, 282] on button "Save" at bounding box center [544, 284] width 25 height 13
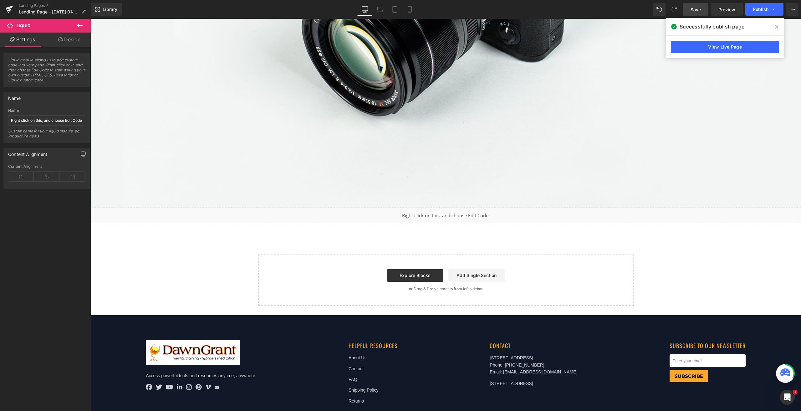
click at [758, 16] on div "Library Desktop Desktop Laptop Tablet Mobile Save Preview Publish Scheduled Vie…" at bounding box center [446, 9] width 711 height 19
click at [756, 14] on button "Publish" at bounding box center [765, 9] width 38 height 13
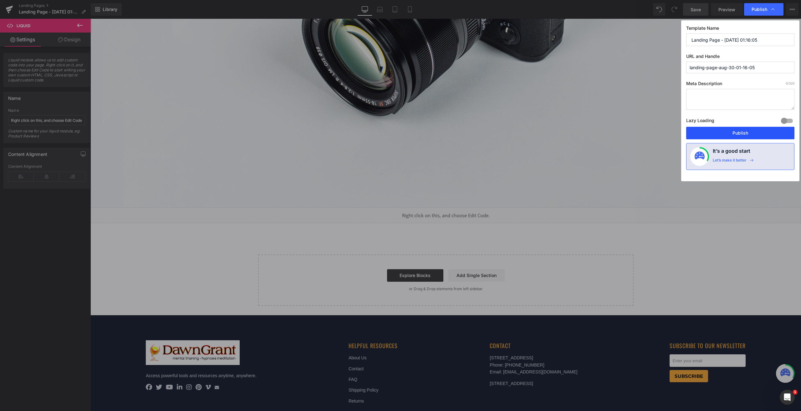
click at [731, 135] on button "Publish" at bounding box center [740, 133] width 108 height 13
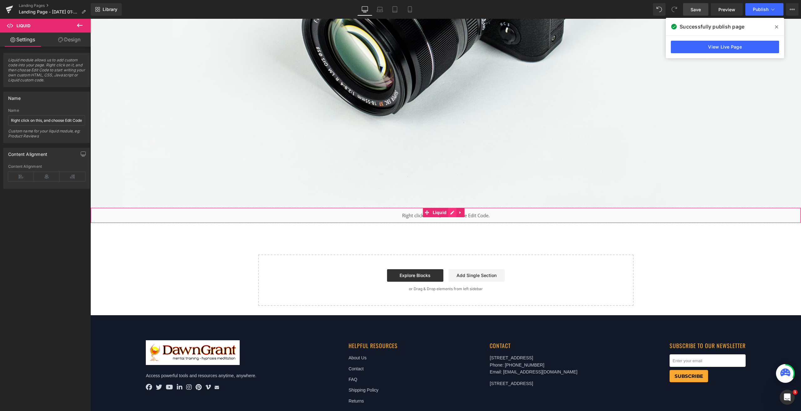
click at [455, 211] on div "Liquid" at bounding box center [445, 216] width 711 height 16
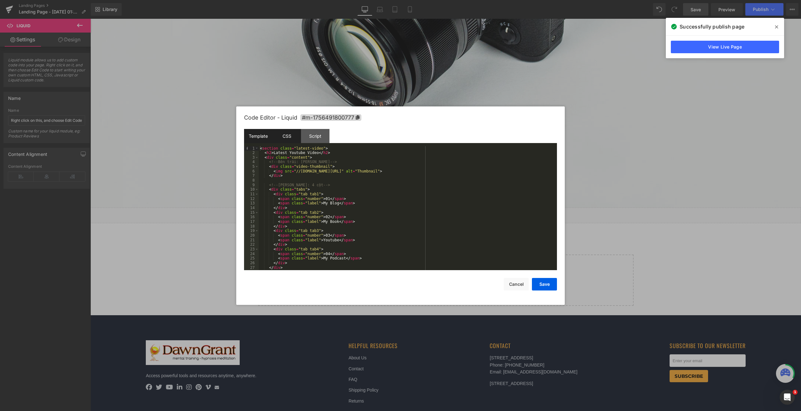
click at [287, 141] on div "CSS" at bounding box center [287, 136] width 28 height 14
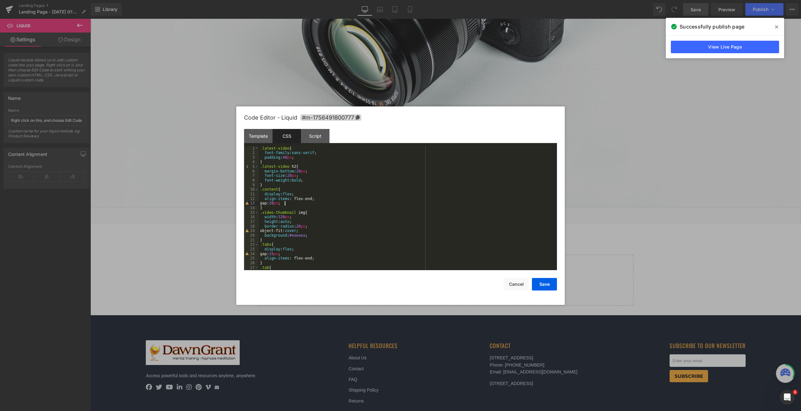
click at [294, 205] on div ".latest-video { font-family : sans-serif ; padding : 40 px ; } .latest-video h2…" at bounding box center [407, 212] width 296 height 133
drag, startPoint x: 274, startPoint y: 211, endPoint x: 270, endPoint y: 209, distance: 3.9
click at [270, 209] on div ".latest-video { font-family : sans-serif ; padding : 40 px ; } .latest-video h2…" at bounding box center [407, 212] width 296 height 133
click at [270, 208] on div ".latest-video { font-family : sans-serif ; padding : 40 px ; } .latest-video h2…" at bounding box center [407, 208] width 296 height 124
click at [264, 209] on div ".latest-video { font-family : sans-serif ; padding : 40 px ; } .latest-video h2…" at bounding box center [407, 212] width 296 height 133
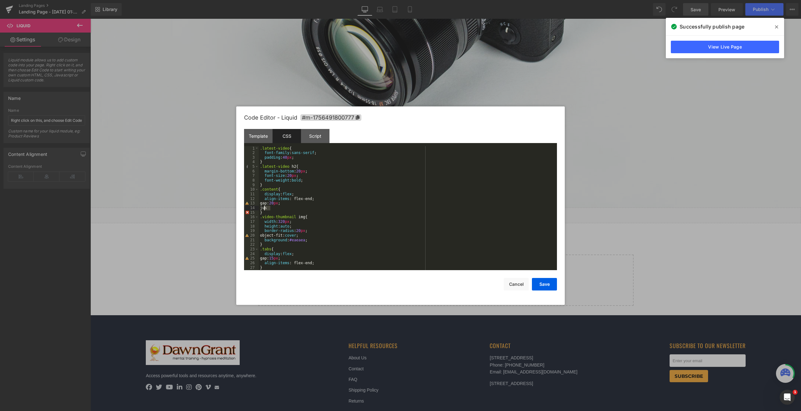
paste textarea
click at [313, 208] on div ".latest-video { font-family : sans-serif ; padding : 40 px ; } .latest-video h2…" at bounding box center [407, 212] width 296 height 133
click at [262, 136] on div "Template" at bounding box center [258, 136] width 28 height 14
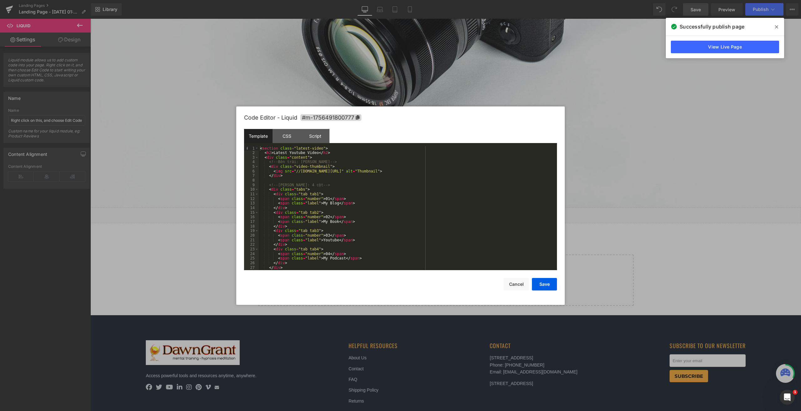
scroll to position [0, 0]
click at [268, 162] on div "< section class = "latest-video" > < h2 > Latest Youtube Video </ h2 > < div cl…" at bounding box center [407, 212] width 296 height 133
drag, startPoint x: 298, startPoint y: 163, endPoint x: 292, endPoint y: 172, distance: 10.6
click at [268, 162] on div "< section class = "latest-video" > < h2 > Latest Youtube Video </ h2 > < div cl…" at bounding box center [407, 212] width 296 height 133
click at [307, 162] on div "< section class = "latest-video" > < h2 > Latest Youtube Video </ h2 > < div cl…" at bounding box center [407, 208] width 296 height 124
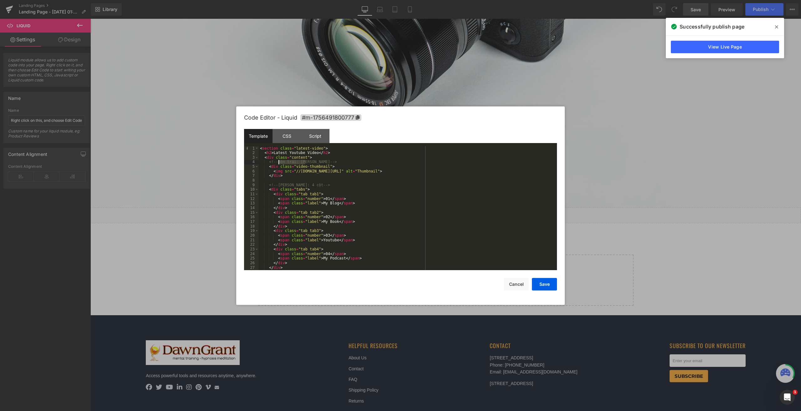
drag, startPoint x: 306, startPoint y: 162, endPoint x: 279, endPoint y: 163, distance: 26.9
click at [279, 163] on div "< section class = "latest-video" > < h2 > Latest Youtube Video </ h2 > < div cl…" at bounding box center [407, 212] width 296 height 133
drag, startPoint x: 310, startPoint y: 184, endPoint x: 278, endPoint y: 187, distance: 31.7
click at [278, 187] on div "< section class = "latest-video" > < h2 > Latest Youtube Video </ h2 > < div cl…" at bounding box center [407, 212] width 296 height 133
click at [336, 162] on div "< section class = "latest-video" > < h2 > Latest Youtube Video </ h2 > < div cl…" at bounding box center [407, 212] width 296 height 133
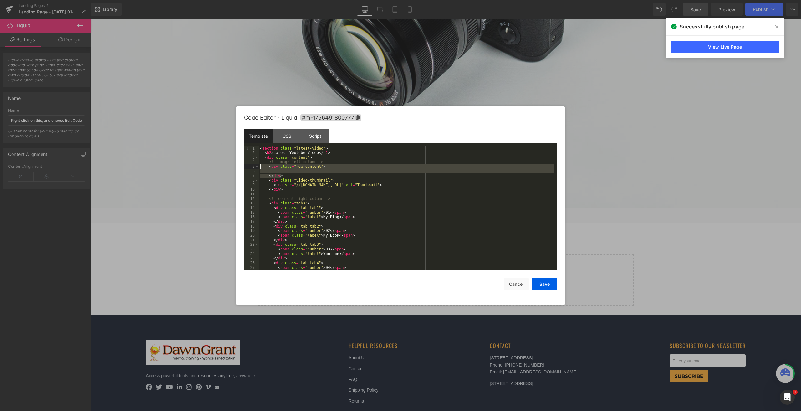
drag, startPoint x: 288, startPoint y: 174, endPoint x: 250, endPoint y: 168, distance: 38.3
click at [250, 168] on pre "1 2 3 4 5 6 7 8 9 10 11 12 13 14 15 16 17 18 19 20 21 22 23 24 25 26 27 28 < se…" at bounding box center [400, 208] width 313 height 124
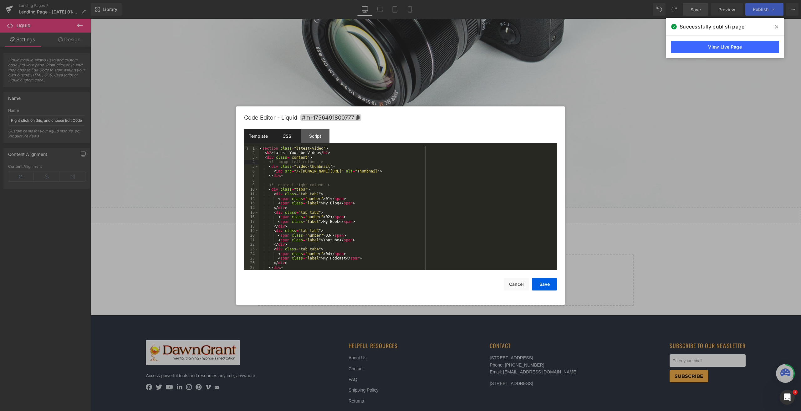
click at [289, 134] on div "CSS" at bounding box center [287, 136] width 28 height 14
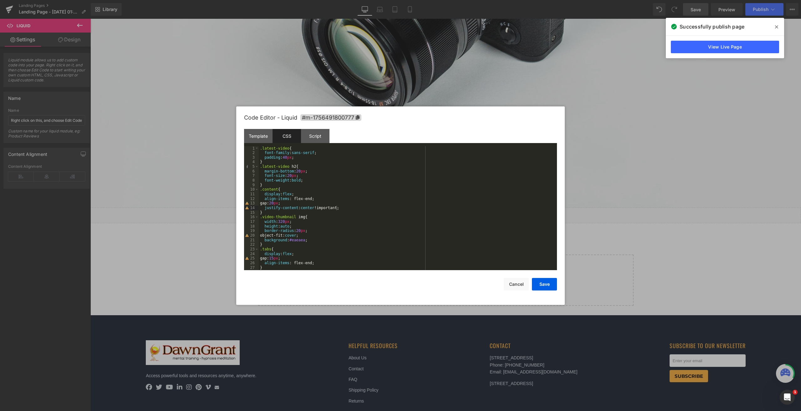
click at [279, 211] on div ".latest-video { font-family : sans-serif ; padding : 40 px ; } .latest-video h2…" at bounding box center [407, 212] width 296 height 133
click at [296, 239] on div ".latest-video { font-family : sans-serif ; padding : 40 px ; } .latest-video h2…" at bounding box center [407, 212] width 296 height 133
drag, startPoint x: 296, startPoint y: 239, endPoint x: 305, endPoint y: 240, distance: 9.1
click at [296, 239] on div ".latest-video { font-family : sans-serif ; padding : 40 px ; } .latest-video h2…" at bounding box center [407, 212] width 296 height 133
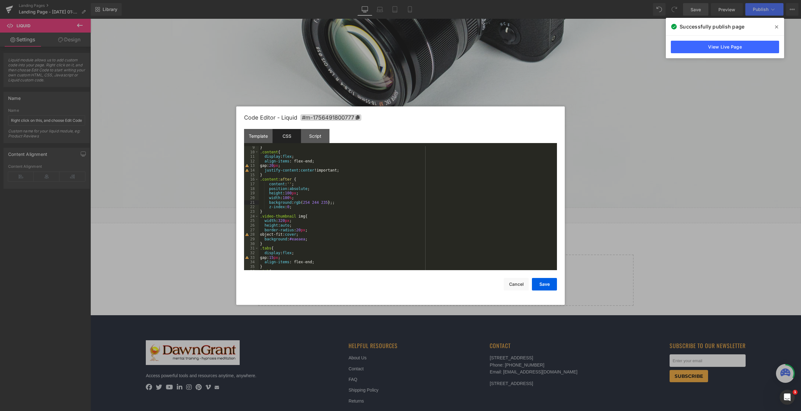
click at [274, 137] on div "CSS" at bounding box center [287, 136] width 28 height 14
click at [263, 141] on div "Template" at bounding box center [258, 136] width 28 height 14
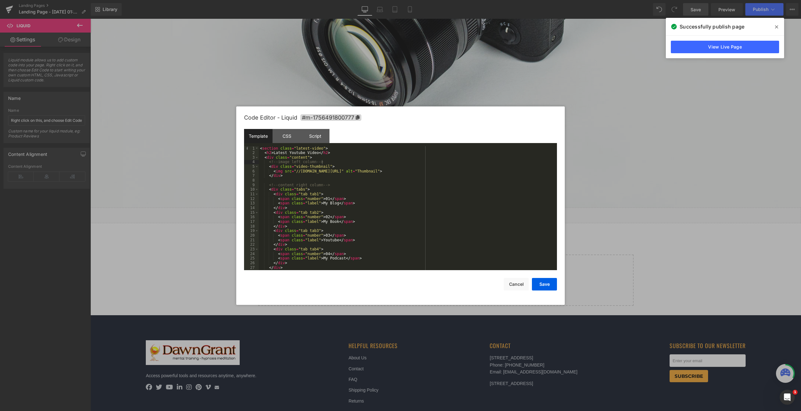
click at [310, 182] on div "< section class = "latest-video" > < h2 > Latest Youtube Video </ h2 > < div cl…" at bounding box center [407, 212] width 296 height 133
drag, startPoint x: 292, startPoint y: 166, endPoint x: 324, endPoint y: 166, distance: 32.2
click at [324, 166] on div "< section class = "latest-video" > < h2 > Latest Youtube Video </ h2 > < div cl…" at bounding box center [407, 212] width 296 height 133
click at [291, 169] on div "< section class = "latest-video" > < h2 > Latest Youtube Video </ h2 > < div cl…" at bounding box center [407, 208] width 296 height 124
click at [294, 165] on div "< section class = "latest-video" > < h2 > Latest Youtube Video </ h2 > < div cl…" at bounding box center [407, 212] width 296 height 133
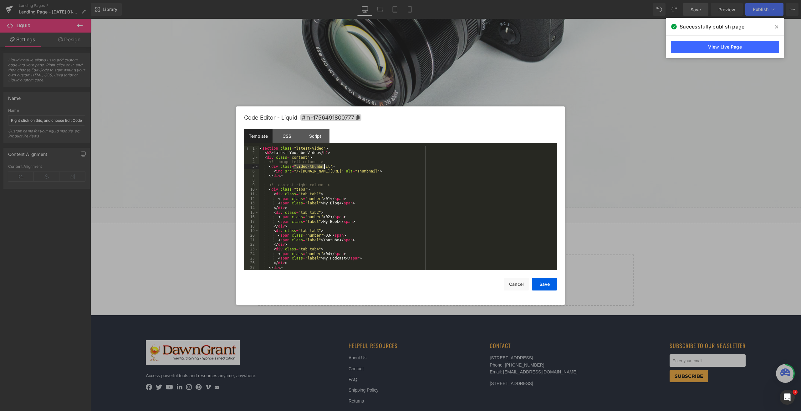
click at [324, 166] on div "< section class = "latest-video" > < h2 > Latest Youtube Video </ h2 > < div cl…" at bounding box center [407, 212] width 296 height 133
click at [296, 136] on div "CSS" at bounding box center [287, 136] width 28 height 14
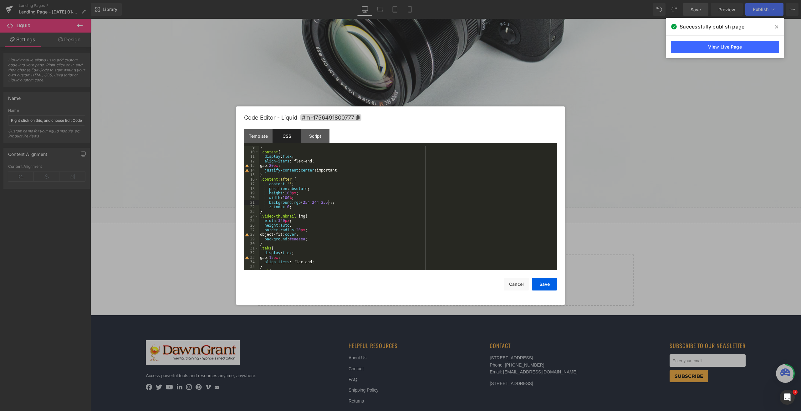
click at [295, 211] on div "} .content { display : flex ; align-items : flex-end; gap: 20 px ; justify-cont…" at bounding box center [407, 211] width 296 height 133
click at [267, 136] on div "Template" at bounding box center [258, 136] width 28 height 14
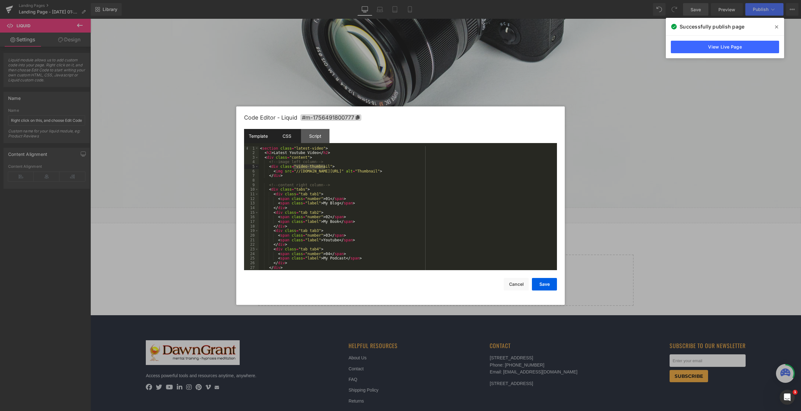
click at [286, 135] on div "CSS" at bounding box center [287, 136] width 28 height 14
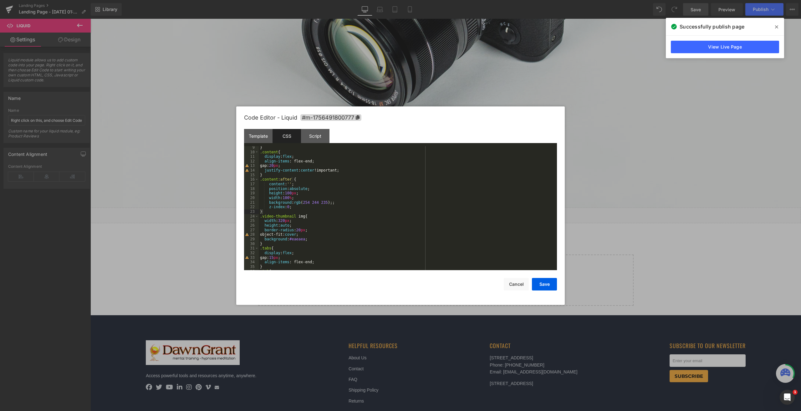
click at [272, 213] on div "} .content { display : flex ; align-items : flex-end; gap: 20 px ; justify-cont…" at bounding box center [407, 211] width 296 height 133
paste textarea
click at [267, 136] on div "Template" at bounding box center [258, 136] width 28 height 14
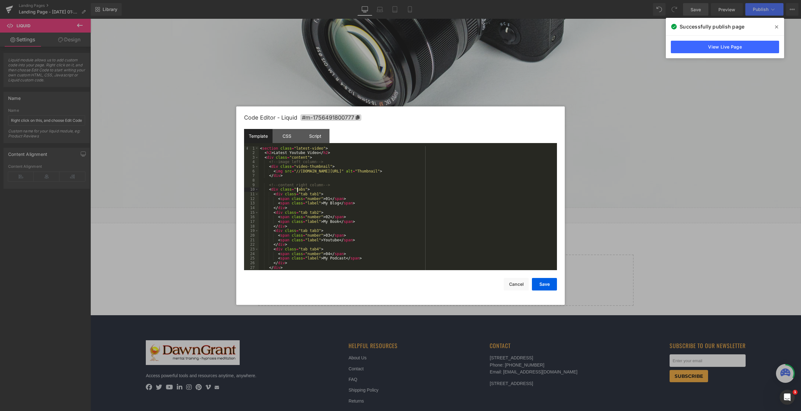
click at [298, 188] on div "< section class = "latest-video" > < h2 > Latest Youtube Video </ h2 > < div cl…" at bounding box center [407, 212] width 296 height 133
click at [298, 139] on div "CSS" at bounding box center [287, 136] width 28 height 14
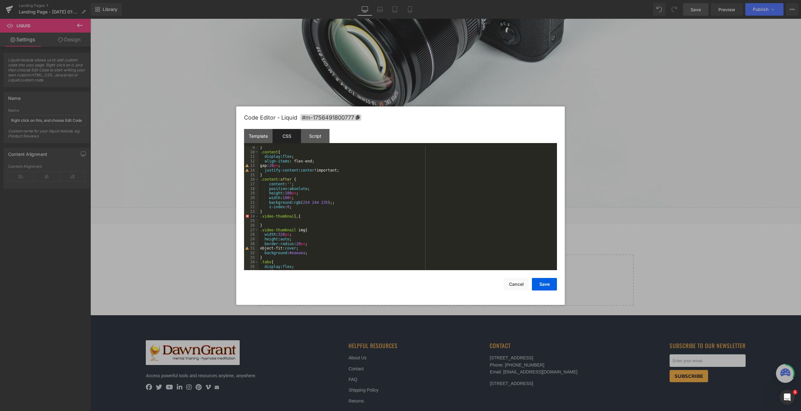
click at [295, 215] on div "} .content { display : flex ; align-items : flex-end; gap: 20 px ; justify-cont…" at bounding box center [407, 211] width 296 height 133
paste textarea
click at [266, 135] on div "Template" at bounding box center [258, 136] width 28 height 14
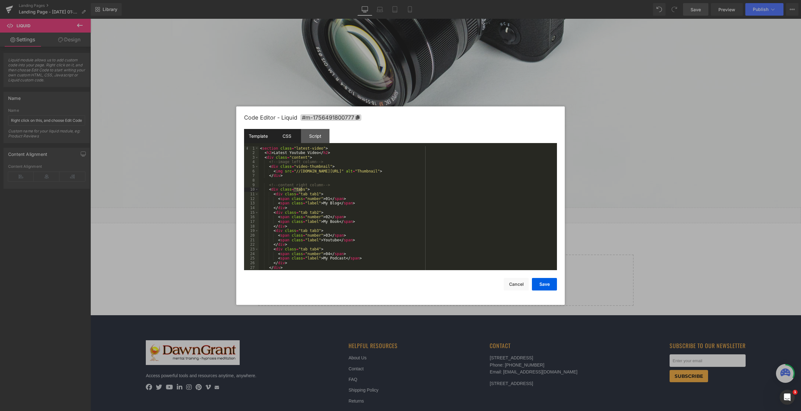
click at [296, 135] on div "CSS" at bounding box center [287, 136] width 28 height 14
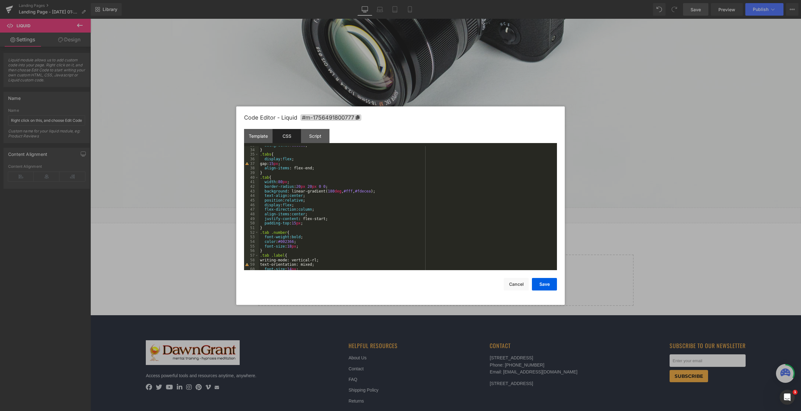
scroll to position [225, 0]
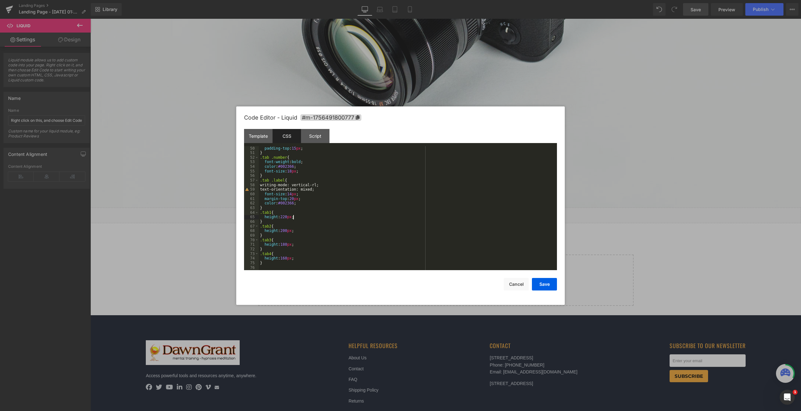
click at [301, 218] on div "padding-top : 15 px ; } .tab .number { font-weight : bold ; color : #002366 ; f…" at bounding box center [407, 212] width 296 height 133
click at [352, 206] on div "padding-top : 15 px ; } .tab .number { font-weight : bold ; color : #002366 ; f…" at bounding box center [407, 212] width 296 height 133
type input "a"
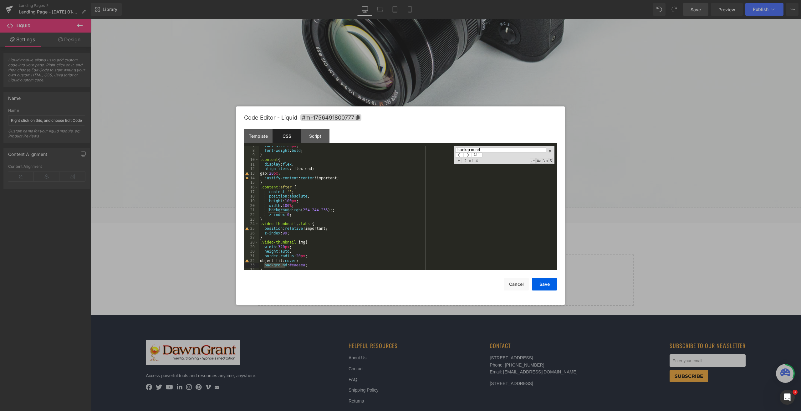
type input "background"
click at [347, 211] on div "font-size : 20 px ; font-weight : bold ; } .content { display : flex ; align-it…" at bounding box center [407, 210] width 296 height 133
click at [484, 149] on input "background" at bounding box center [500, 149] width 91 height 5
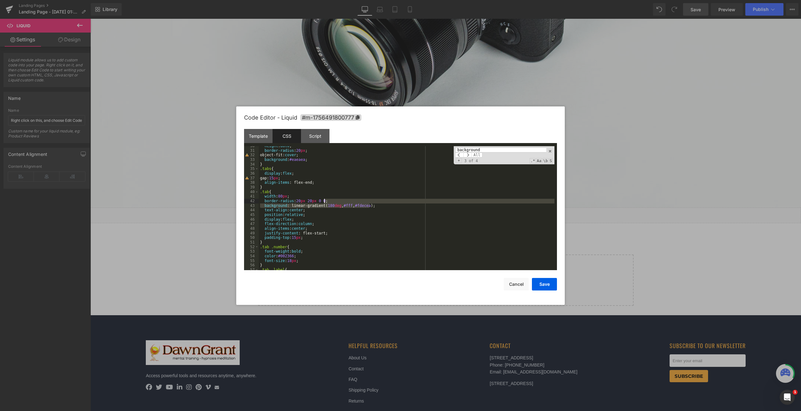
drag, startPoint x: 376, startPoint y: 207, endPoint x: 376, endPoint y: 200, distance: 7.5
click at [376, 200] on div "height : auto ; border-radius : 20 px ; object-fit: cover ; background : #eaeae…" at bounding box center [407, 210] width 296 height 133
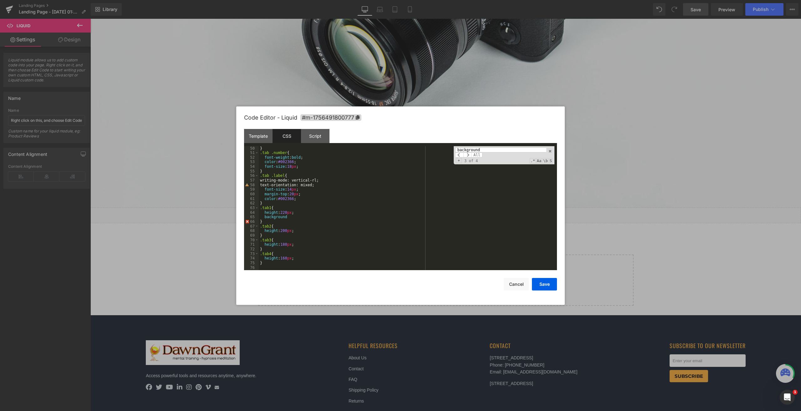
click at [291, 216] on div "} .tab .number { font-weight : bold ; color : #002366 ; font-size : 18 px ; } .…" at bounding box center [407, 212] width 296 height 133
click at [493, 150] on input "background" at bounding box center [500, 149] width 91 height 5
click at [322, 216] on div "} .tab .number { font-weight : bold ; color : #002366 ; font-size : 18 px ; } .…" at bounding box center [407, 208] width 296 height 124
paste textarea
drag, startPoint x: 358, startPoint y: 218, endPoint x: 264, endPoint y: 217, distance: 94.5
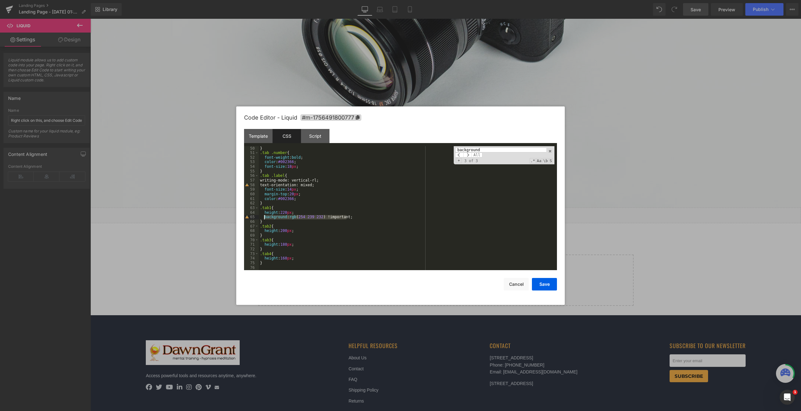
click at [264, 217] on div "} .tab .number { font-weight : bold ; color : #002366 ; font-size : 18 px ; } .…" at bounding box center [407, 212] width 296 height 133
click at [300, 244] on div "} .tab .number { font-weight : bold ; color : #002366 ; font-size : 18 px ; } .…" at bounding box center [407, 212] width 296 height 133
drag, startPoint x: 310, startPoint y: 217, endPoint x: 264, endPoint y: 218, distance: 46.0
click at [264, 218] on div "} .tab .number { font-weight : bold ; color : #002366 ; font-size : 18 px ; } .…" at bounding box center [407, 212] width 296 height 133
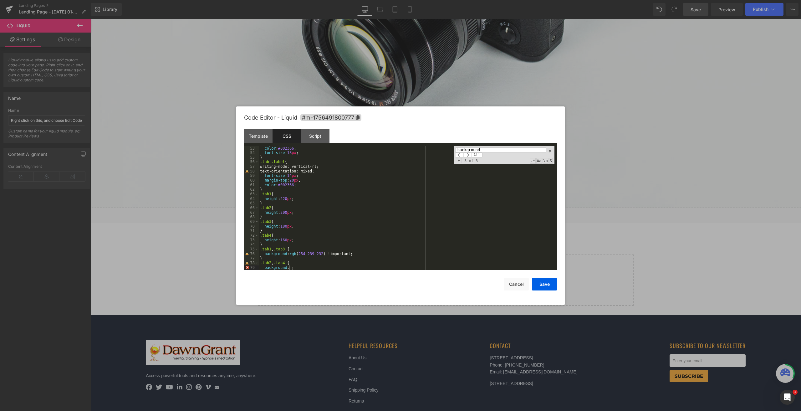
paste textarea
click at [402, 189] on div "color : #002366 ; font-size : 18 px ; } .tab .label { writing-mode: vertical-rl…" at bounding box center [407, 212] width 296 height 133
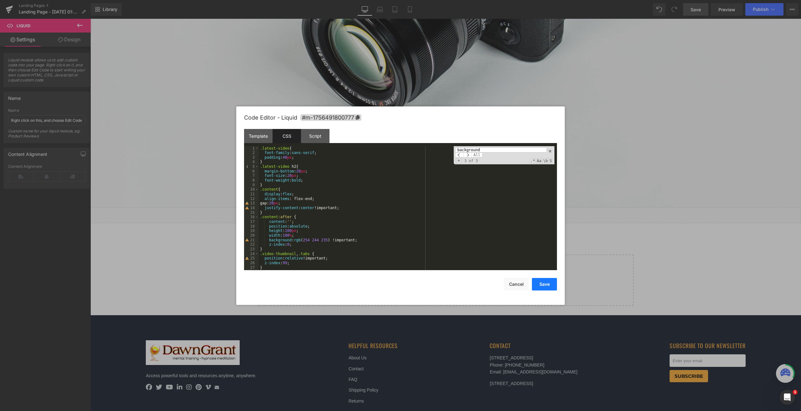
drag, startPoint x: 547, startPoint y: 286, endPoint x: 574, endPoint y: 62, distance: 225.8
click at [547, 286] on button "Save" at bounding box center [544, 284] width 25 height 13
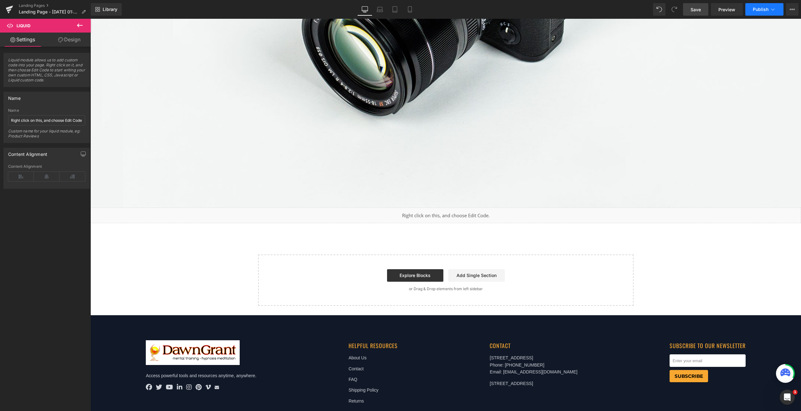
click at [766, 9] on span "Publish" at bounding box center [761, 9] width 16 height 5
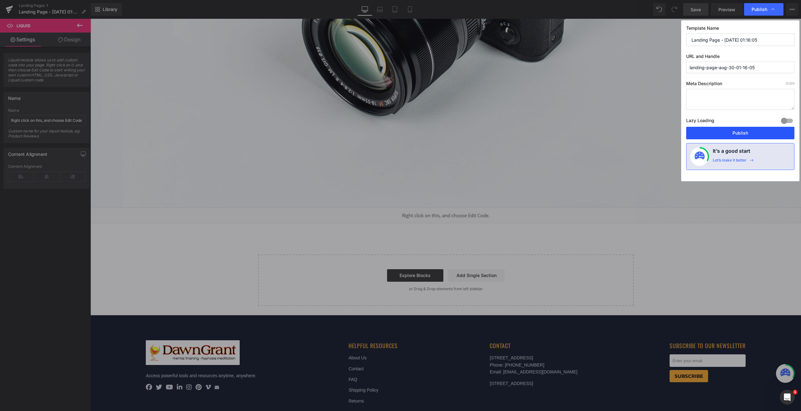
click at [721, 135] on button "Publish" at bounding box center [740, 133] width 108 height 13
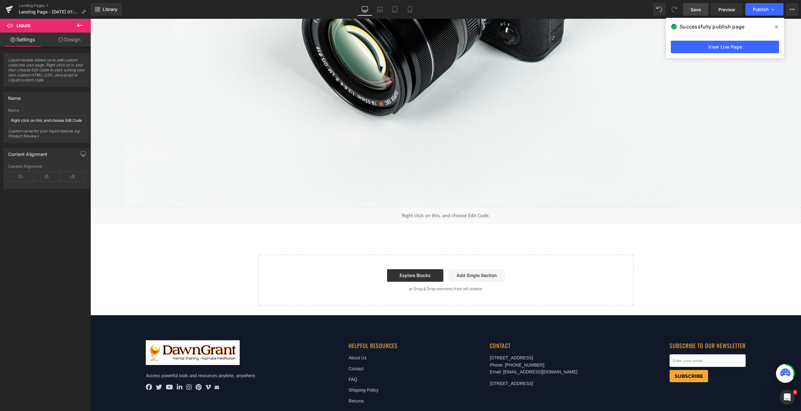
click at [450, 208] on div "Liquid" at bounding box center [445, 216] width 711 height 16
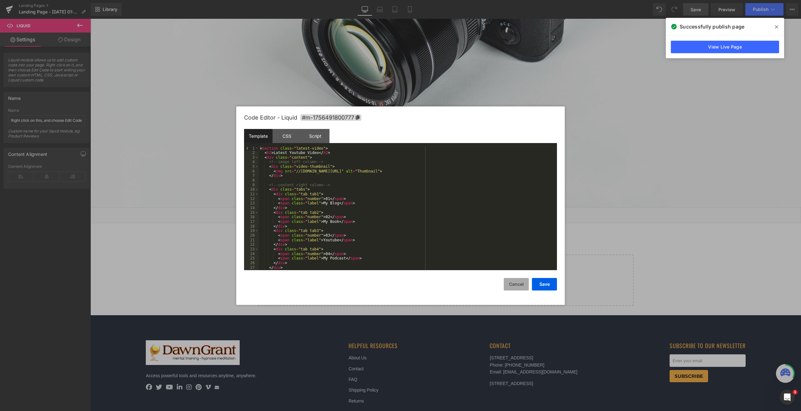
click at [516, 278] on button "Cancel" at bounding box center [516, 284] width 25 height 13
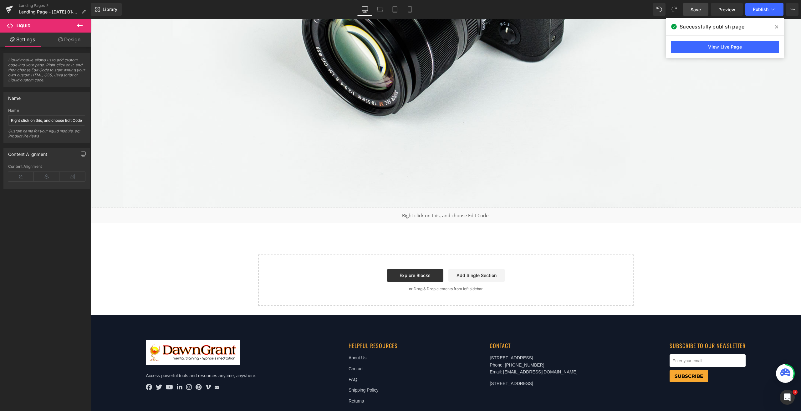
click at [81, 22] on icon at bounding box center [80, 26] width 8 height 8
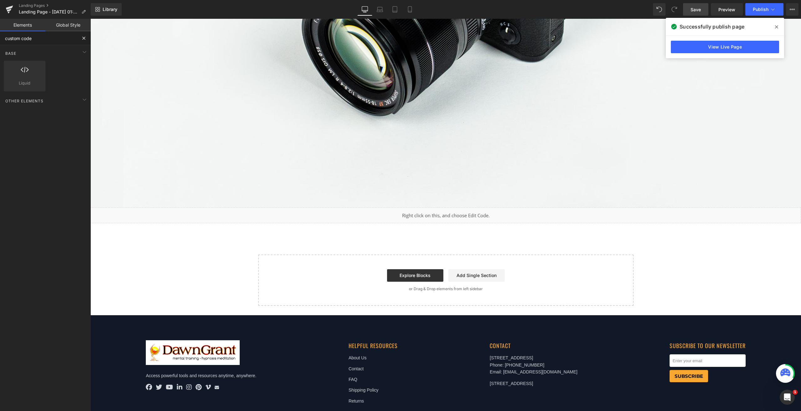
click at [56, 36] on input "custom code" at bounding box center [38, 38] width 77 height 14
type input "row"
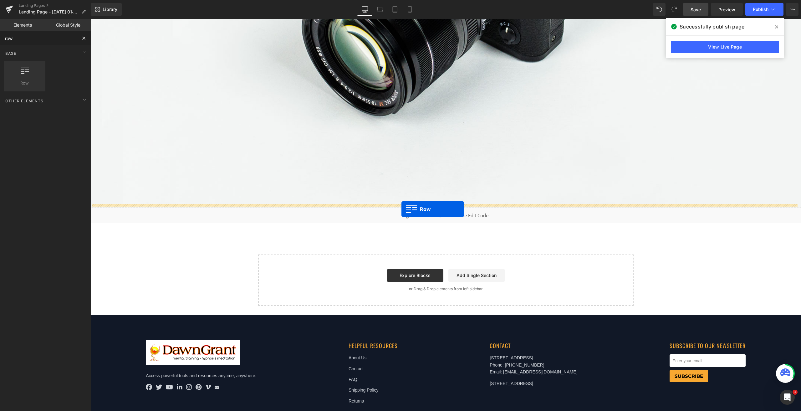
drag, startPoint x: 116, startPoint y: 107, endPoint x: 402, endPoint y: 209, distance: 303.2
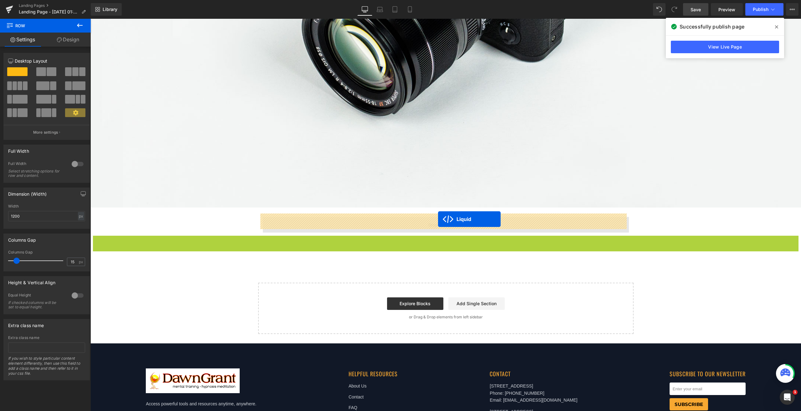
drag, startPoint x: 440, startPoint y: 236, endPoint x: 438, endPoint y: 219, distance: 16.3
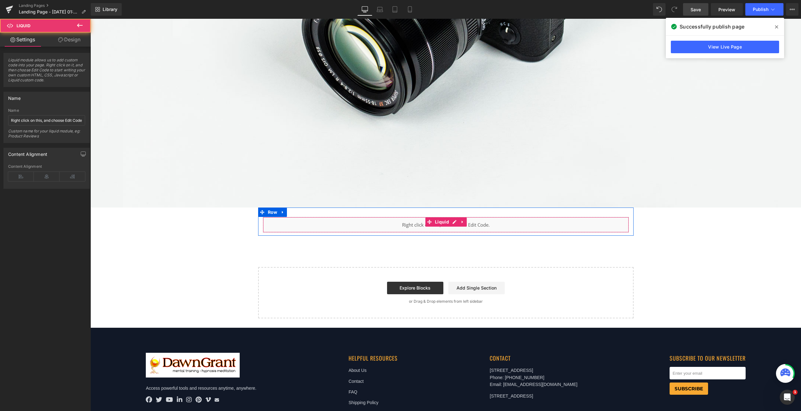
click at [452, 220] on div "Liquid" at bounding box center [446, 225] width 366 height 16
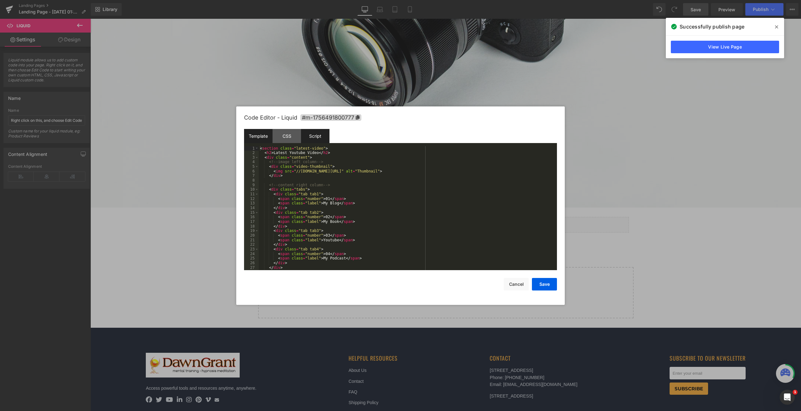
click at [321, 136] on div "Script" at bounding box center [315, 136] width 28 height 14
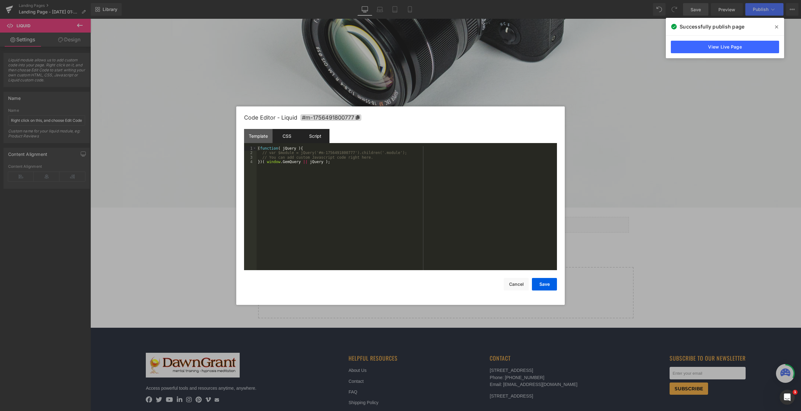
click at [301, 135] on div "CSS" at bounding box center [287, 136] width 28 height 14
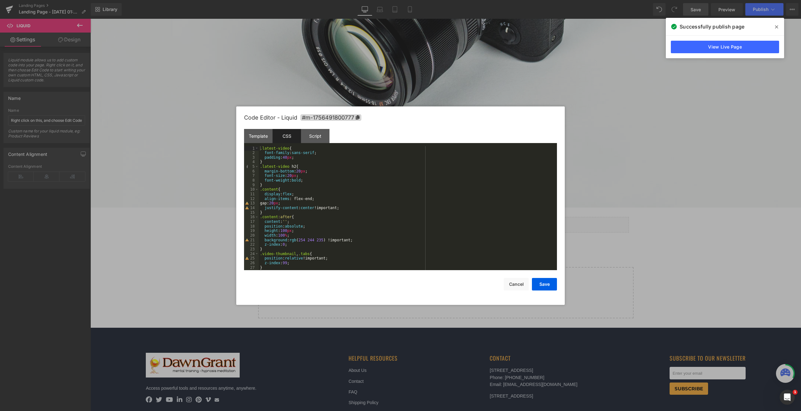
click at [301, 157] on div ".latest-video { font-family : sans-serif ; padding : 40 px ; } .latest-video h2…" at bounding box center [407, 212] width 296 height 133
click at [270, 204] on div "} .tab .number { font-weight : bold ; color : #002366 ; font-size : 18 px ; } .…" at bounding box center [407, 208] width 296 height 133
click at [280, 217] on div "z-index : 99 ; } .video-thumbnail img { width : 320 px ; height : auto ; border…" at bounding box center [407, 210] width 296 height 133
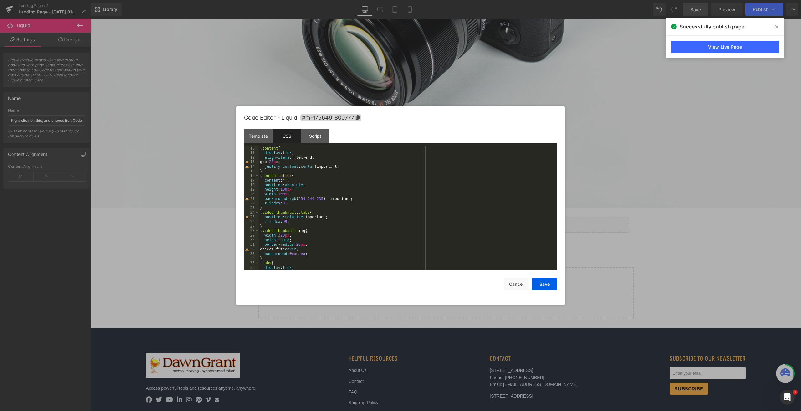
scroll to position [0, 0]
click at [282, 231] on div ".latest-video { font-family : sans-serif ; padding : 40 px ; } .latest-video h2…" at bounding box center [407, 212] width 296 height 133
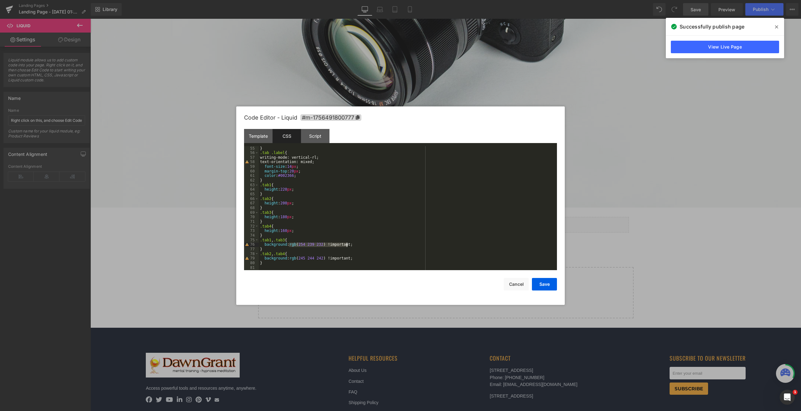
drag, startPoint x: 290, startPoint y: 245, endPoint x: 347, endPoint y: 245, distance: 57.6
click at [347, 245] on div "} .tab .label { writing-mode: vertical-rl; text-orientation: mixed; font-size :…" at bounding box center [407, 212] width 296 height 133
click at [289, 258] on div "} .tab .label { writing-mode: vertical-rl; text-orientation: mixed; font-size :…" at bounding box center [407, 212] width 296 height 133
click at [409, 258] on div "} .tab .label { writing-mode: vertical-rl; text-orientation: mixed; font-size :…" at bounding box center [407, 212] width 296 height 133
drag, startPoint x: 343, startPoint y: 245, endPoint x: 289, endPoint y: 247, distance: 53.6
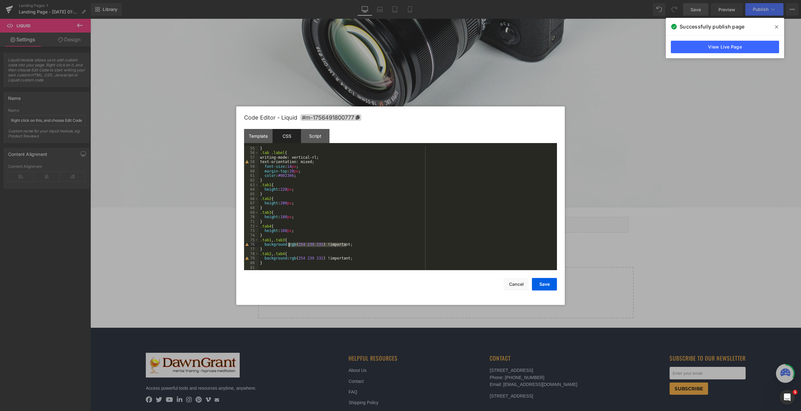
click at [289, 247] on div "} .tab .label { writing-mode: vertical-rl; text-orientation: mixed; font-size :…" at bounding box center [407, 212] width 296 height 133
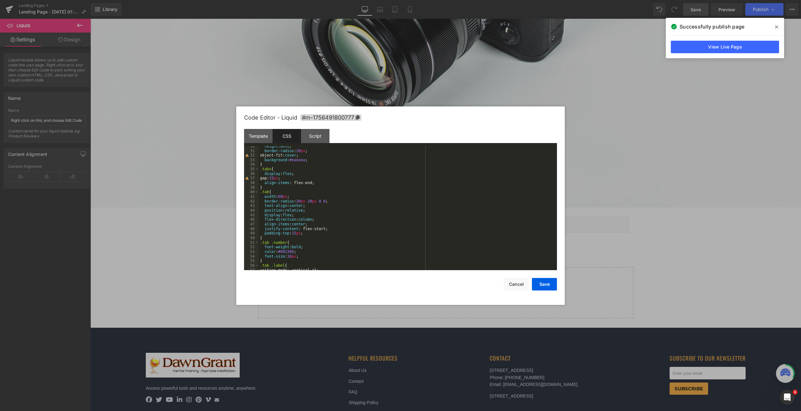
scroll to position [116, 0]
click at [326, 200] on div "z-index : 99 ; } .video-thumbnail img { width : 320 px ; height : auto ; border…" at bounding box center [407, 210] width 296 height 133
paste textarea
click at [549, 280] on button "Save" at bounding box center [544, 284] width 25 height 13
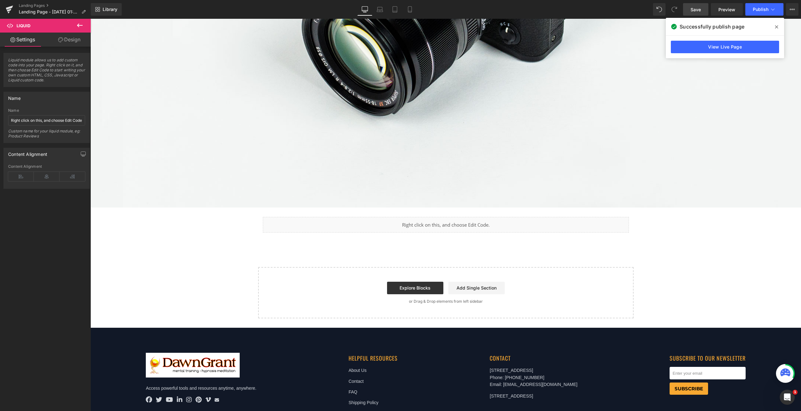
click at [760, 17] on div "Library Desktop Desktop Laptop Tablet Mobile Save Preview Publish Scheduled Vie…" at bounding box center [446, 9] width 711 height 19
click at [759, 13] on button "Publish" at bounding box center [765, 9] width 38 height 13
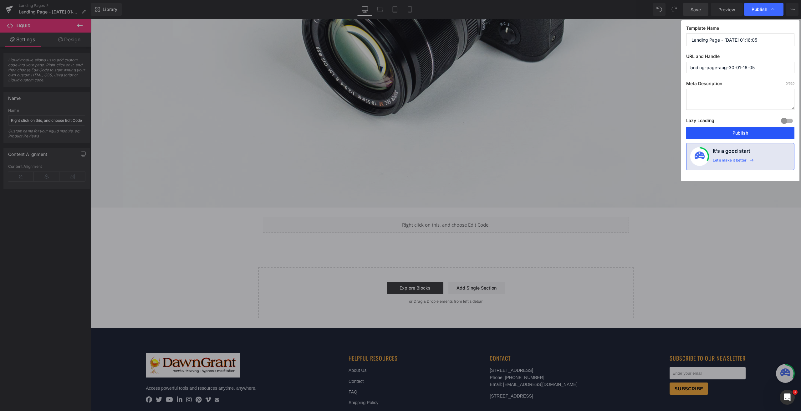
click at [726, 132] on button "Publish" at bounding box center [740, 133] width 108 height 13
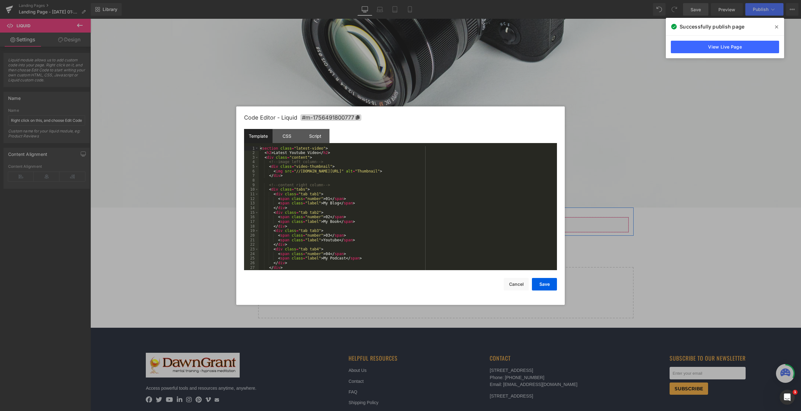
click at [451, 220] on div "Liquid" at bounding box center [446, 225] width 366 height 16
drag, startPoint x: 285, startPoint y: 131, endPoint x: 294, endPoint y: 145, distance: 16.9
click at [285, 130] on div "CSS" at bounding box center [287, 136] width 28 height 14
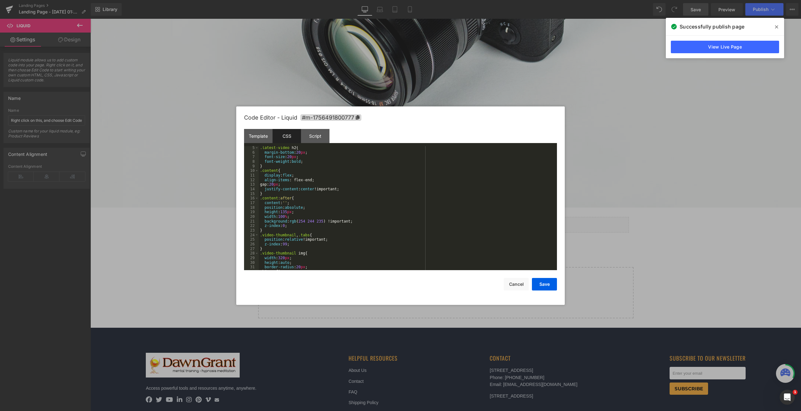
scroll to position [19, 0]
click at [299, 224] on div ".latest-video h2 { margin-bottom : 20 px ; font-size : 20 px ; font-weight : bo…" at bounding box center [407, 212] width 296 height 133
click at [555, 283] on button "Save" at bounding box center [544, 284] width 25 height 13
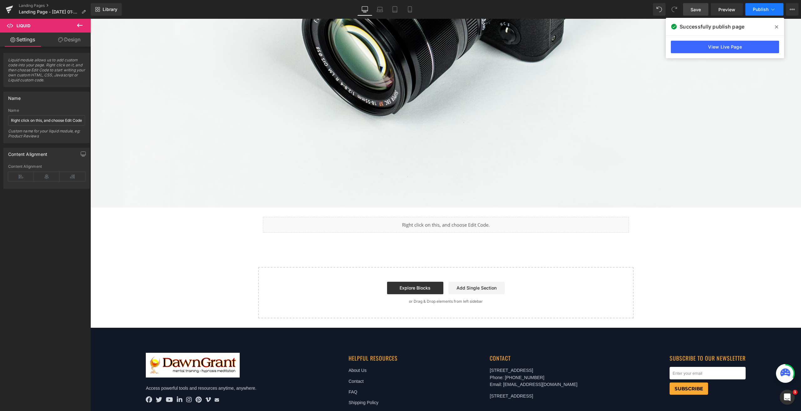
click at [758, 11] on span "Publish" at bounding box center [761, 9] width 16 height 5
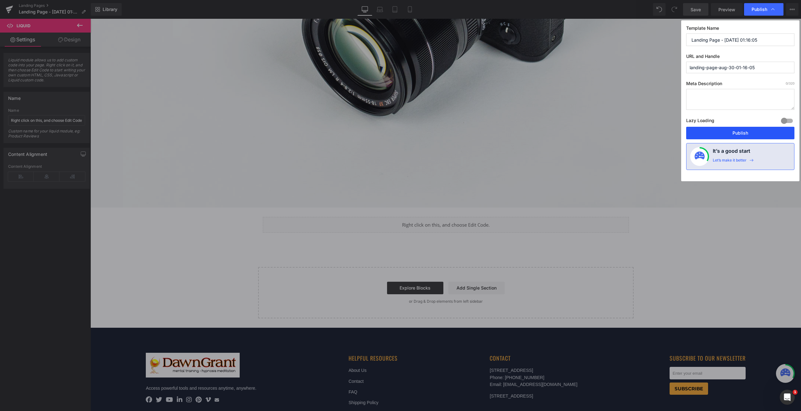
click at [719, 129] on button "Publish" at bounding box center [740, 133] width 108 height 13
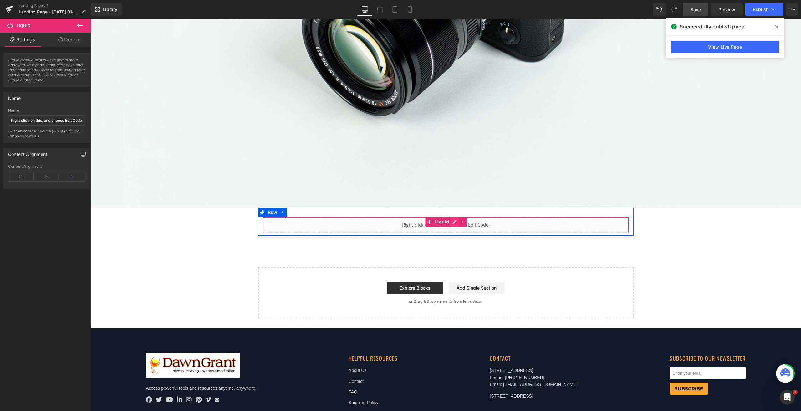
click at [451, 218] on div "Liquid" at bounding box center [446, 225] width 366 height 16
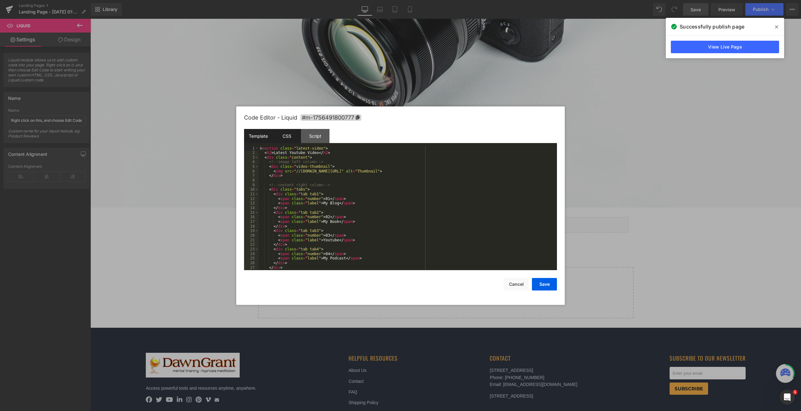
click at [287, 135] on div "CSS" at bounding box center [287, 136] width 28 height 14
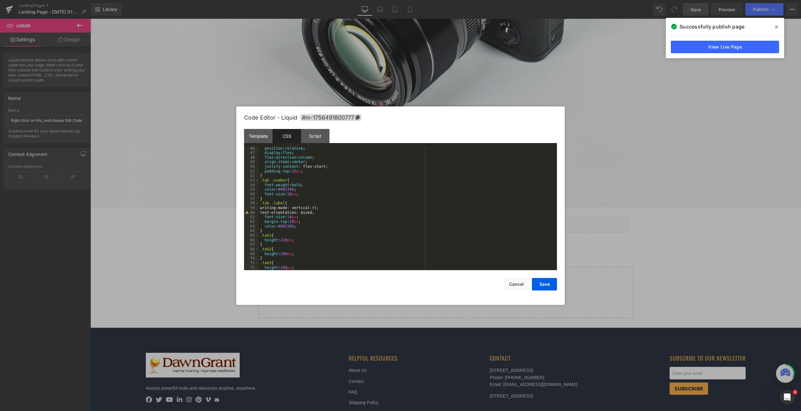
scroll to position [257, 0]
click at [301, 266] on div "} .tab .label { writing-mode: vertical-rl; text-orientation: mixed; font-size :…" at bounding box center [407, 212] width 296 height 133
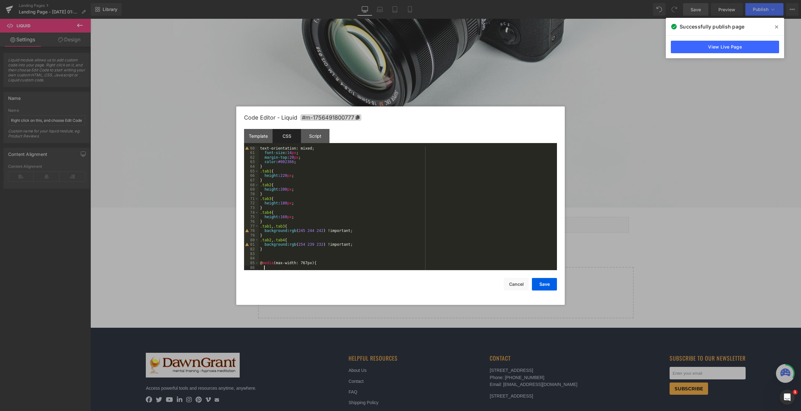
scroll to position [271, 0]
paste textarea
click at [290, 263] on div "color : #002366 ; } .tab1 { height : 220 px ; } .tab2 { height : 200 px ; } .ta…" at bounding box center [407, 212] width 296 height 133
paste textarea
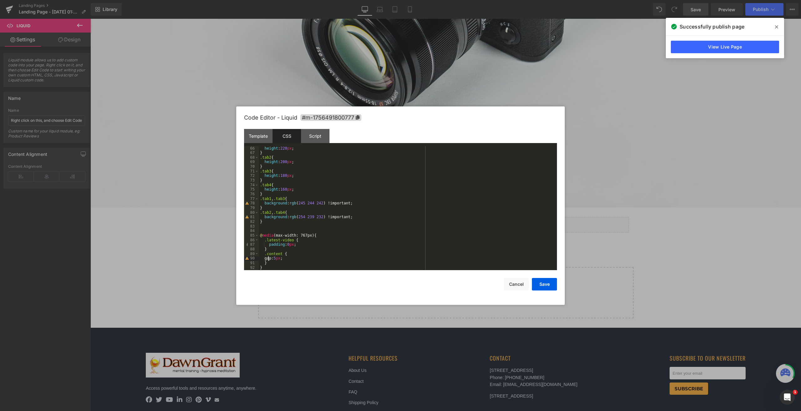
scroll to position [298, 0]
click at [304, 260] on div "height : 220 px ; } .tab2 { height : 200 px ; } .tab3 { height : 180 px ; } .ta…" at bounding box center [407, 212] width 296 height 133
paste textarea
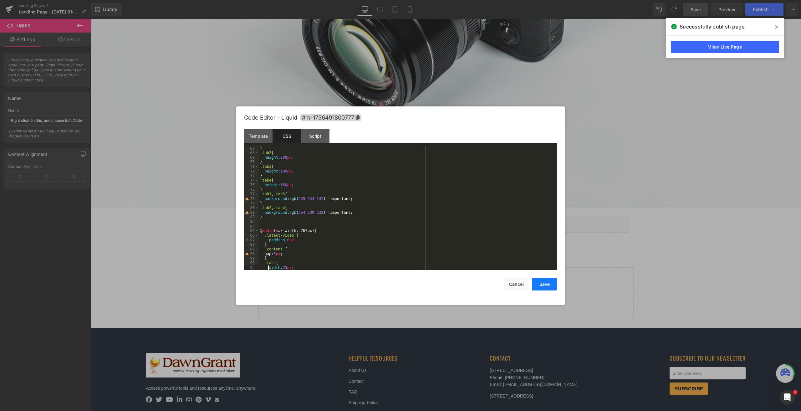
drag, startPoint x: 551, startPoint y: 280, endPoint x: 450, endPoint y: 138, distance: 174.1
click at [551, 280] on button "Save" at bounding box center [544, 284] width 25 height 13
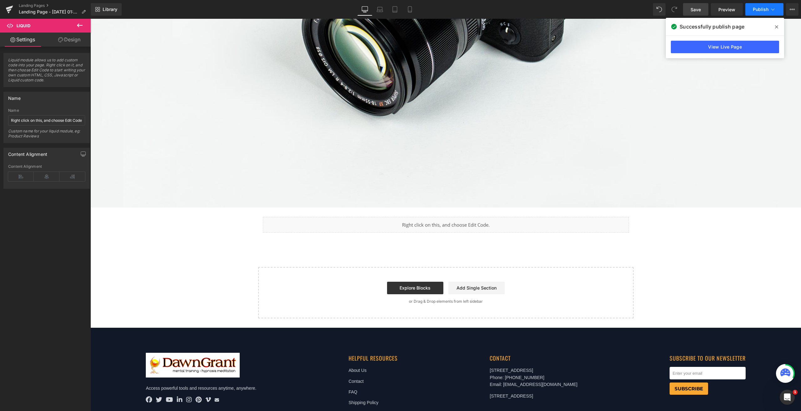
click at [755, 11] on span "Publish" at bounding box center [761, 9] width 16 height 5
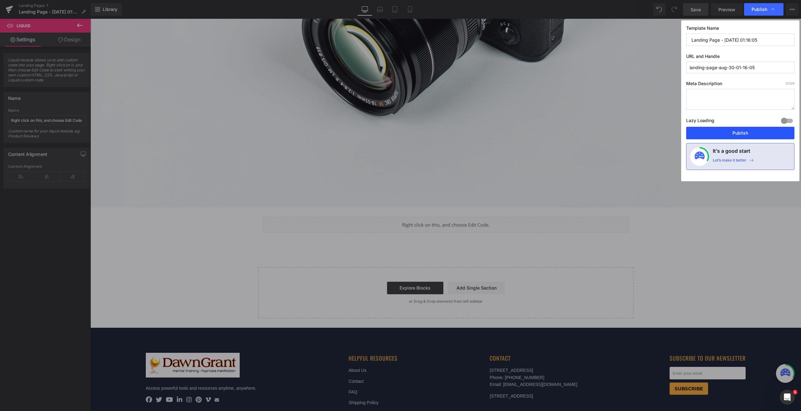
click at [733, 132] on button "Publish" at bounding box center [740, 133] width 108 height 13
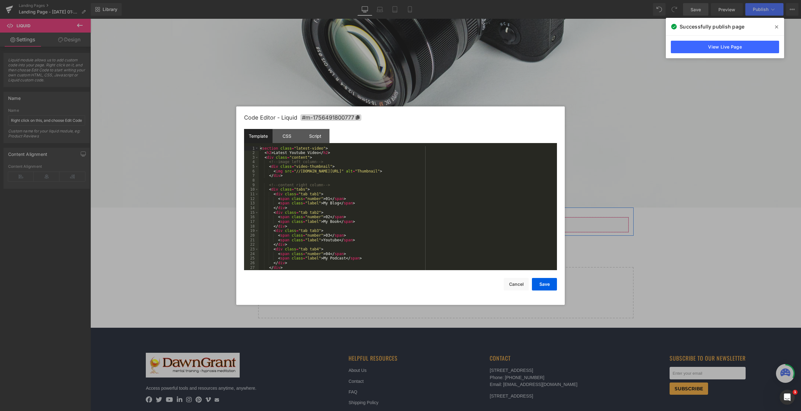
click at [450, 220] on div "Liquid" at bounding box center [446, 225] width 366 height 16
click at [279, 139] on div "CSS" at bounding box center [287, 136] width 28 height 14
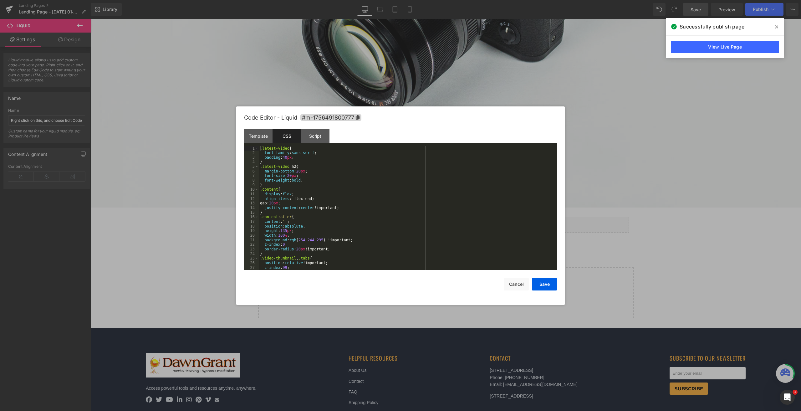
click at [290, 178] on div ".latest-video { font-family : sans-serif ; padding : 40 px ; } .latest-video h2…" at bounding box center [407, 212] width 296 height 133
click at [283, 160] on div ".latest-video { font-family : sans-serif ; padding : 40 px ; } .latest-video h2…" at bounding box center [407, 212] width 296 height 133
click at [275, 206] on div ".latest-video { font-family : sans-serif ; padding : 40 px ; } .latest-video h2…" at bounding box center [407, 212] width 296 height 133
click at [306, 205] on div ".latest-video { font-family : sans-serif ; padding : 40 px ; } .latest-video h2…" at bounding box center [407, 212] width 296 height 133
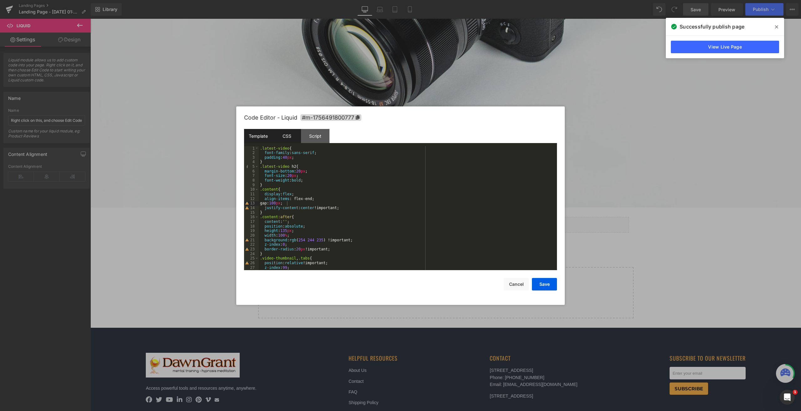
click at [249, 132] on div "Template" at bounding box center [258, 136] width 28 height 14
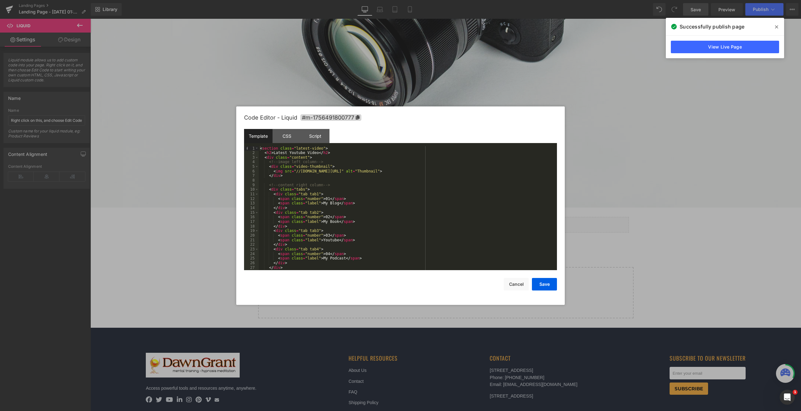
drag, startPoint x: 282, startPoint y: 137, endPoint x: 306, endPoint y: 161, distance: 33.9
click at [283, 136] on div "CSS" at bounding box center [287, 136] width 28 height 14
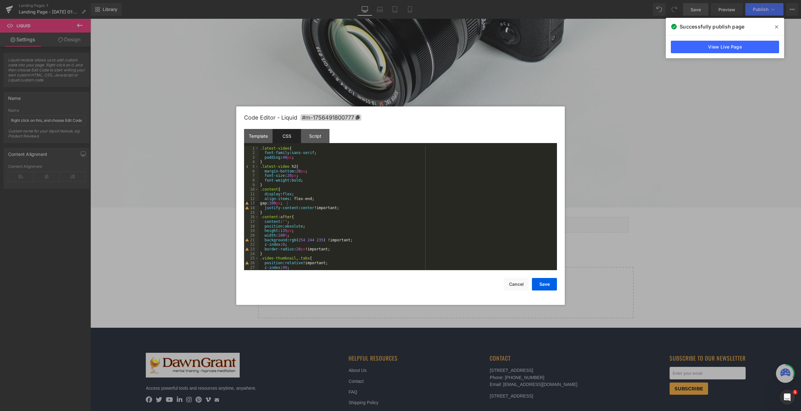
click at [350, 251] on div ".latest-video { font-family : sans-serif ; padding : 40 px ; } .latest-video h2…" at bounding box center [407, 212] width 296 height 133
click at [526, 286] on button "Cancel" at bounding box center [516, 284] width 25 height 13
